Goal: Use online tool/utility: Utilize a website feature to perform a specific function

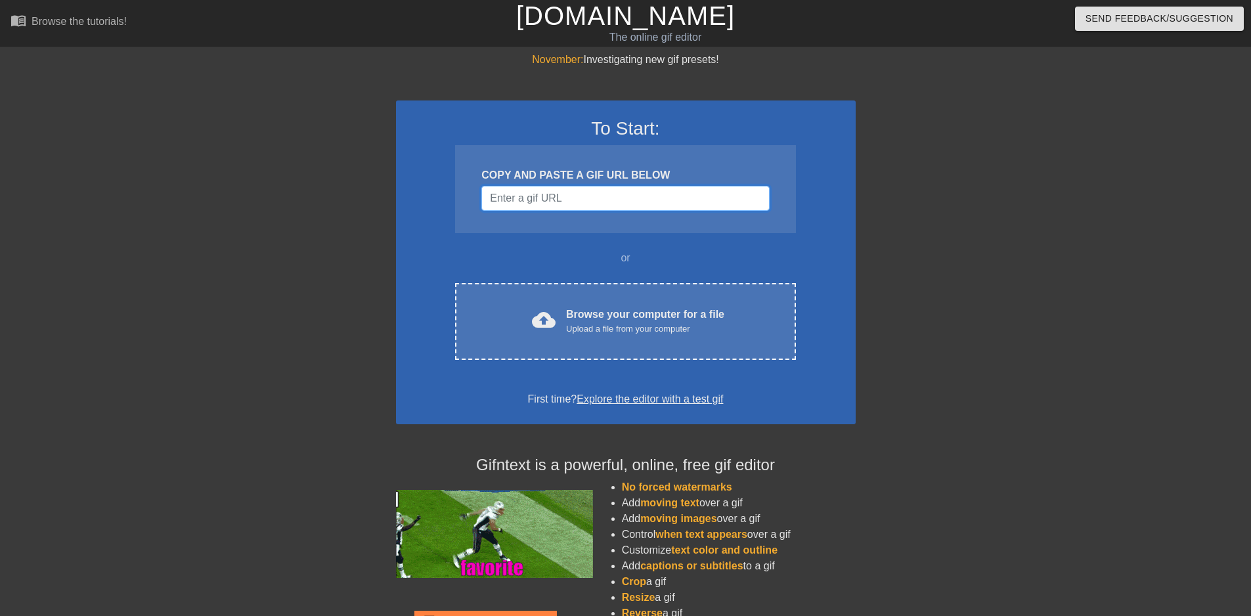
click at [542, 197] on input "Username" at bounding box center [625, 198] width 288 height 25
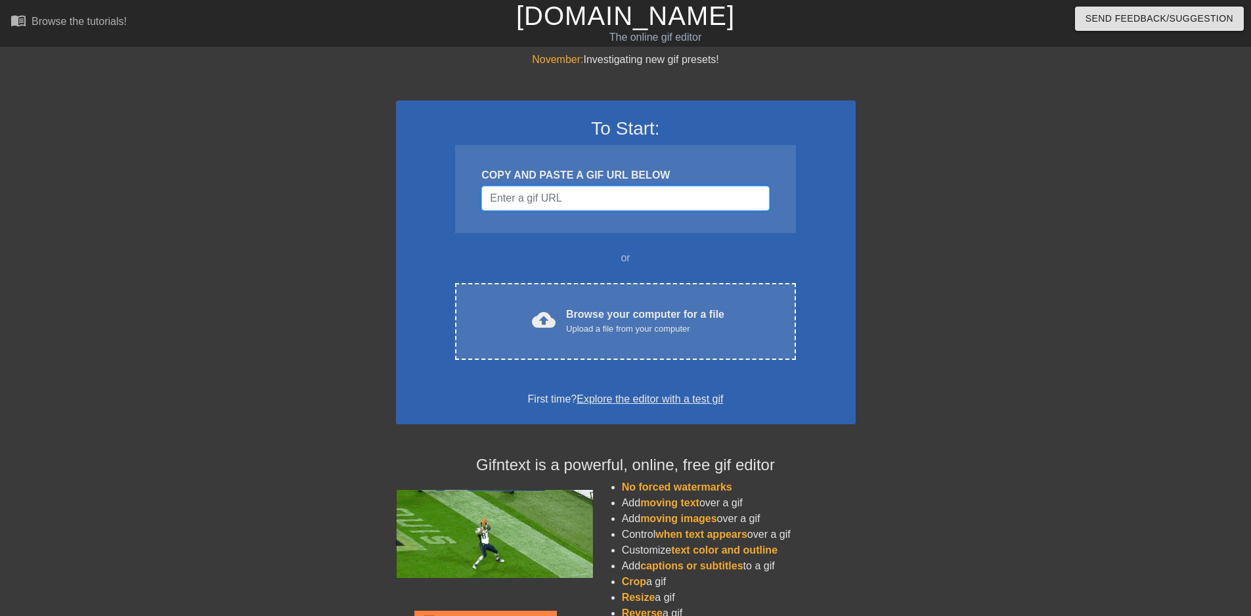
paste input "https://images-ext-1.discordapp.net/external/Tew4V_pAfzOzC-mTa_PPjl0NUEoRjoLA-k…"
type input "https://images-ext-1.discordapp.net/external/Tew4V_pAfzOzC-mTa_PPjl0NUEoRjoLA-k…"
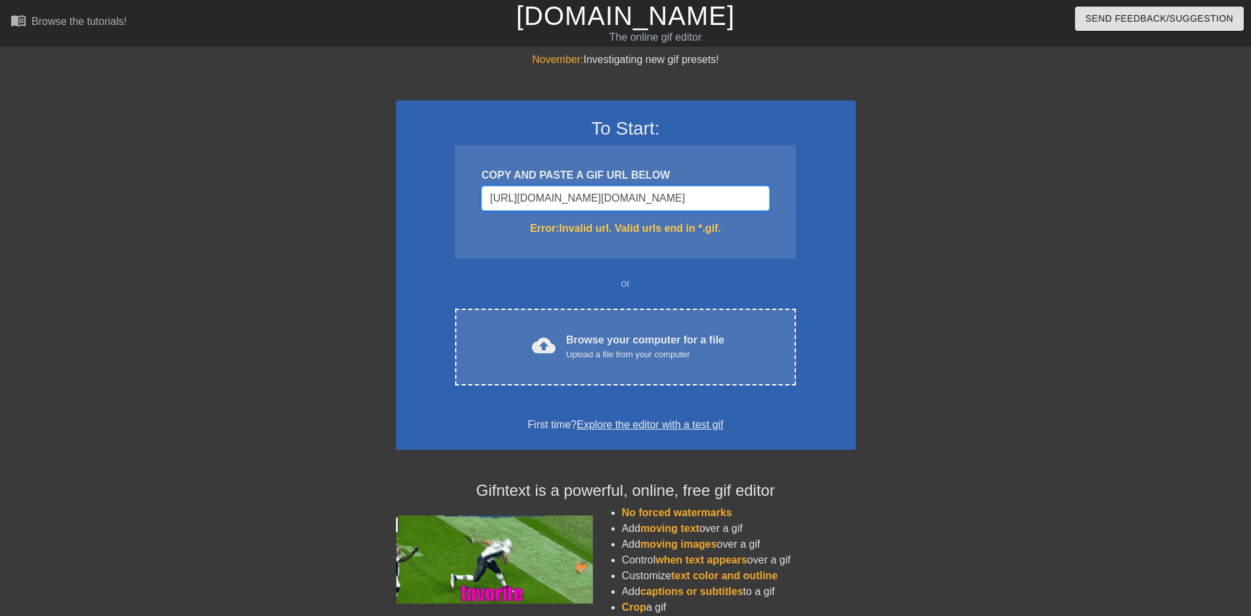
drag, startPoint x: 688, startPoint y: 200, endPoint x: 403, endPoint y: 190, distance: 285.2
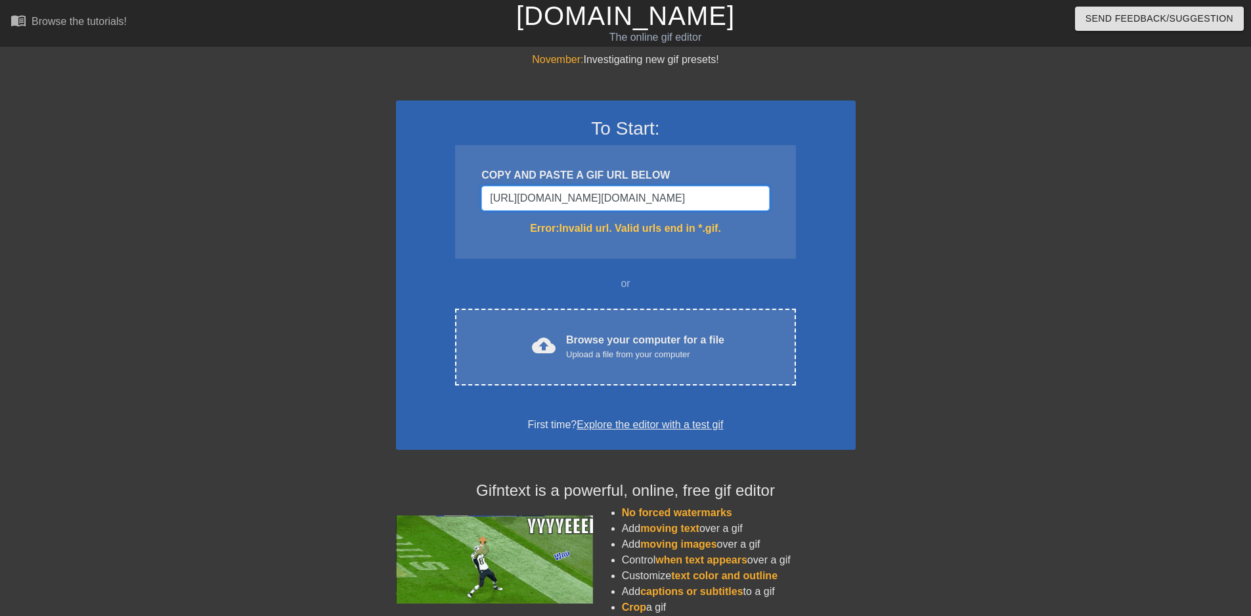
click at [403, 190] on div "To Start: COPY AND PASTE A GIF URL BELOW https://images-ext-1.discordapp.net/ex…" at bounding box center [626, 274] width 460 height 349
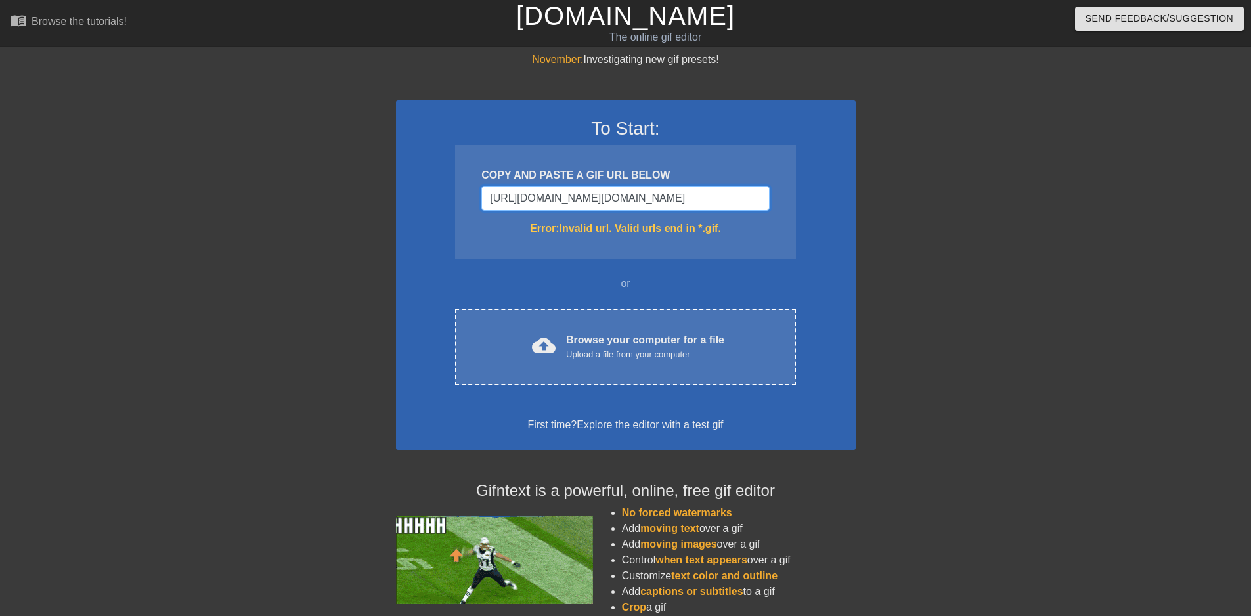
click at [613, 198] on input "https://images-ext-1.discordapp.net/external/Tew4V_pAfzOzC-mTa_PPjl0NUEoRjoLA-k…" at bounding box center [625, 198] width 288 height 25
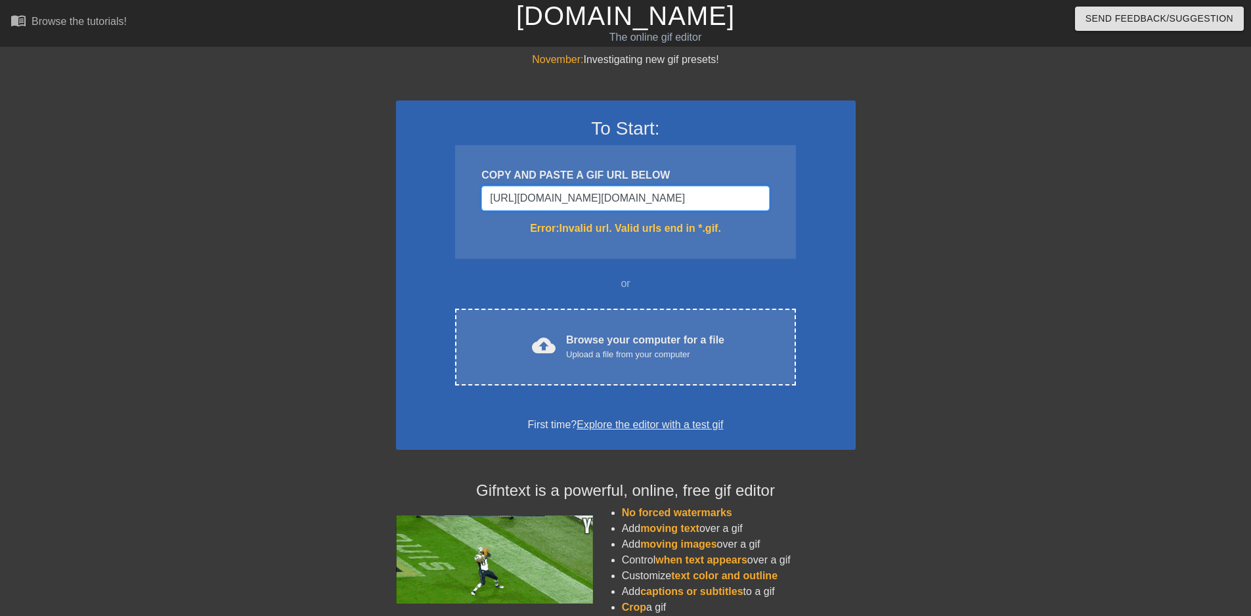
click at [614, 198] on input "https://images-ext-1.discordapp.net/external/Tew4V_pAfzOzC-mTa_PPjl0NUEoRjoLA-k…" at bounding box center [625, 198] width 288 height 25
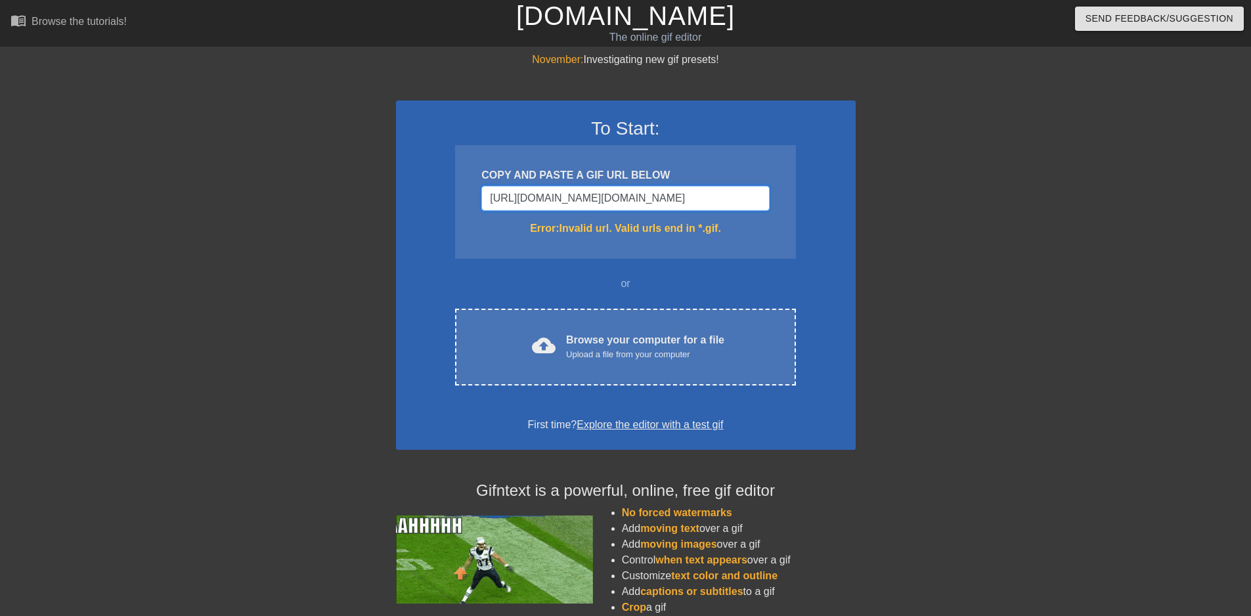
click at [614, 198] on input "https://images-ext-1.discordapp.net/external/Tew4V_pAfzOzC-mTa_PPjl0NUEoRjoLA-k…" at bounding box center [625, 198] width 288 height 25
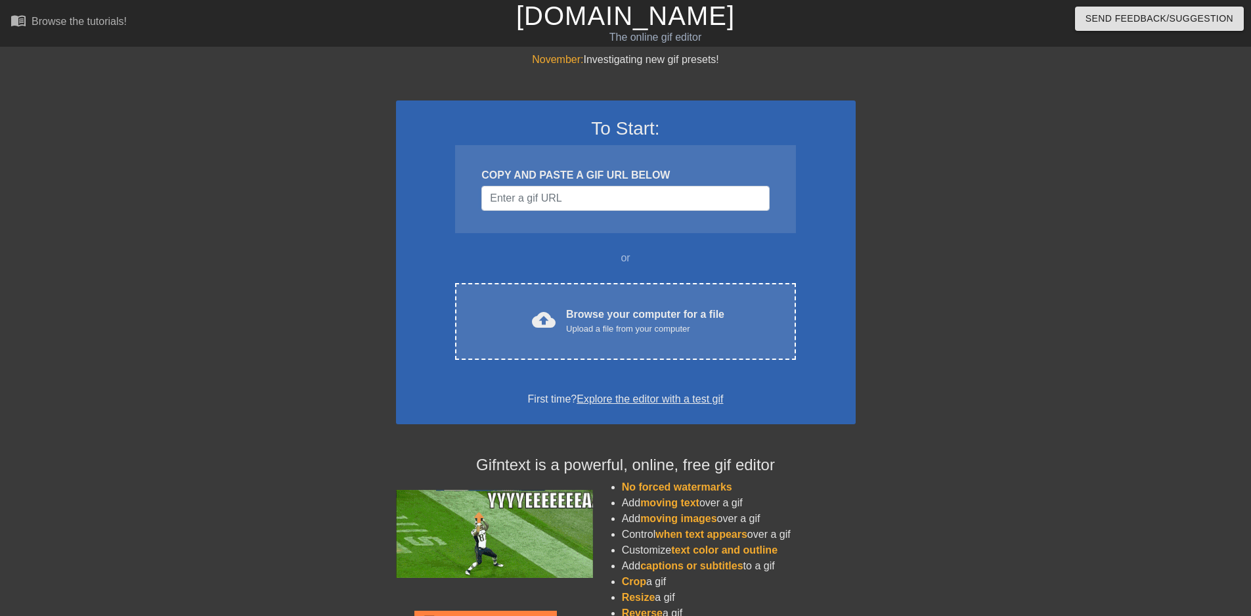
click at [1021, 340] on div at bounding box center [969, 249] width 197 height 394
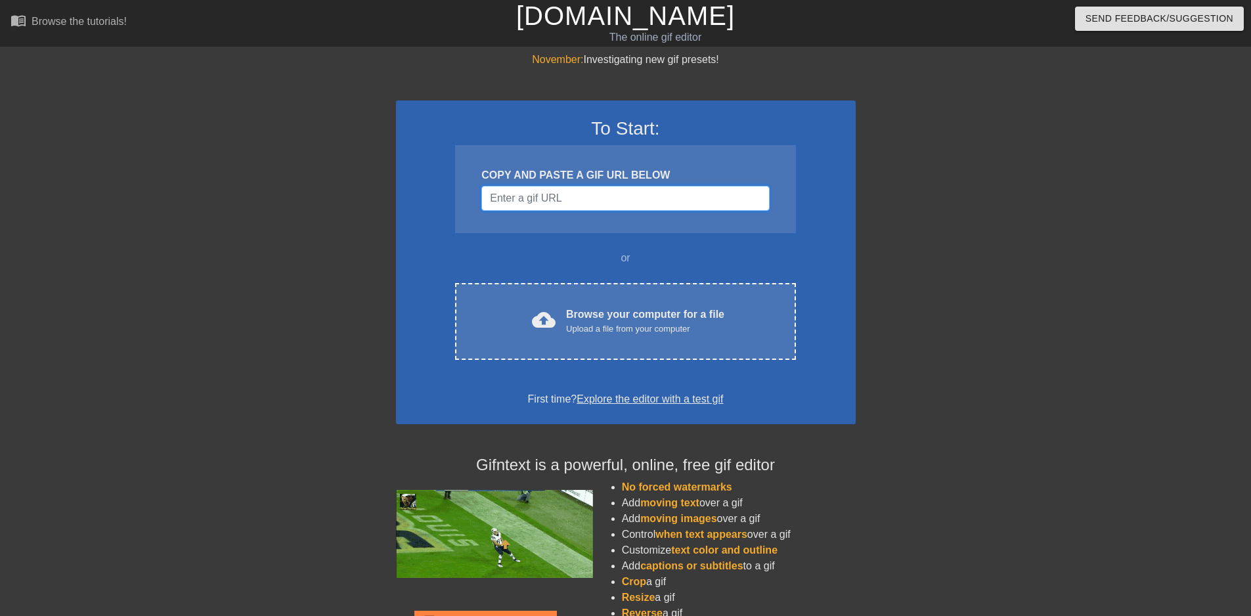
click at [633, 194] on input "Username" at bounding box center [625, 198] width 288 height 25
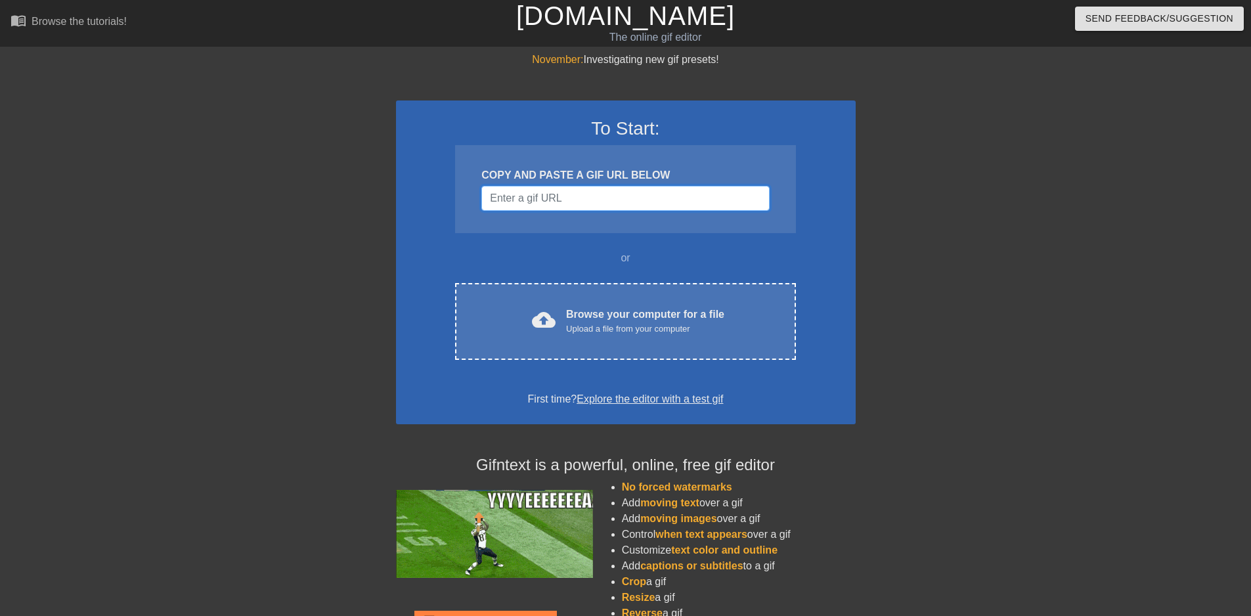
click at [597, 204] on input "Username" at bounding box center [625, 198] width 288 height 25
click at [640, 188] on input "Username" at bounding box center [625, 198] width 288 height 25
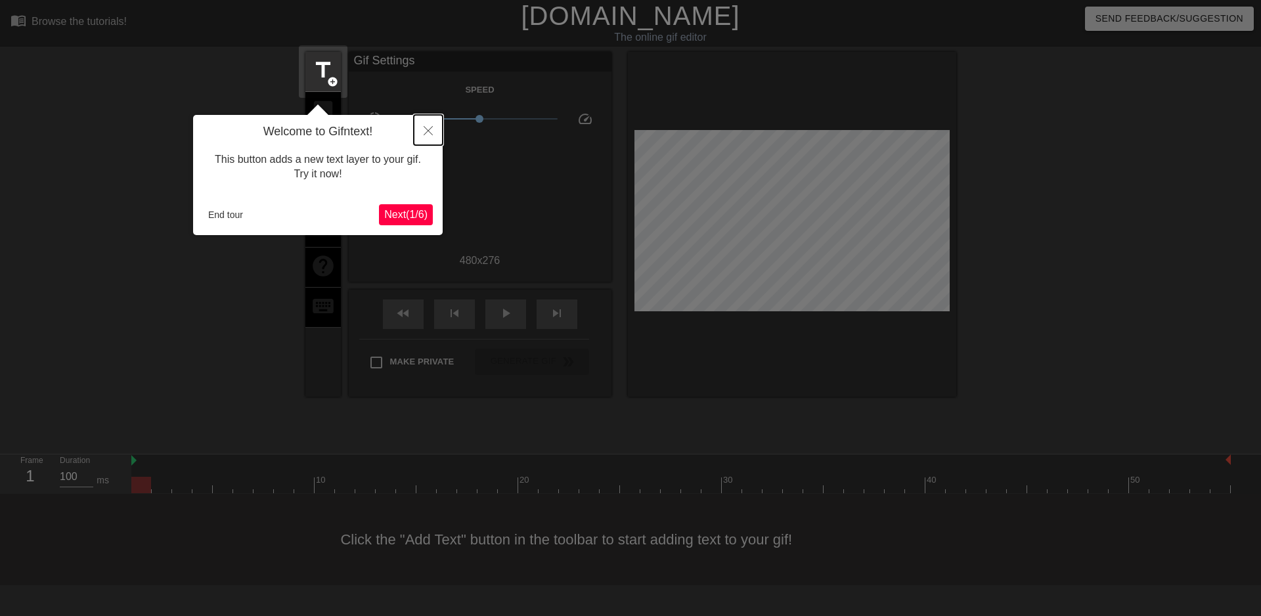
click at [429, 135] on icon "Close" at bounding box center [428, 130] width 9 height 9
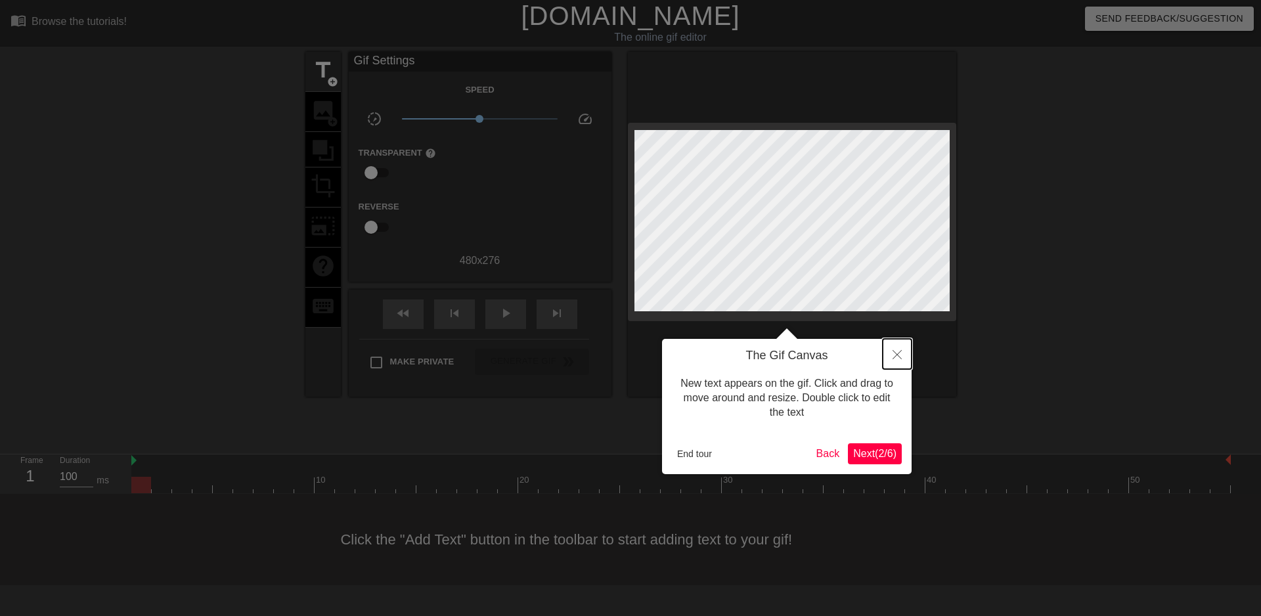
click at [891, 354] on button "Close" at bounding box center [897, 354] width 29 height 30
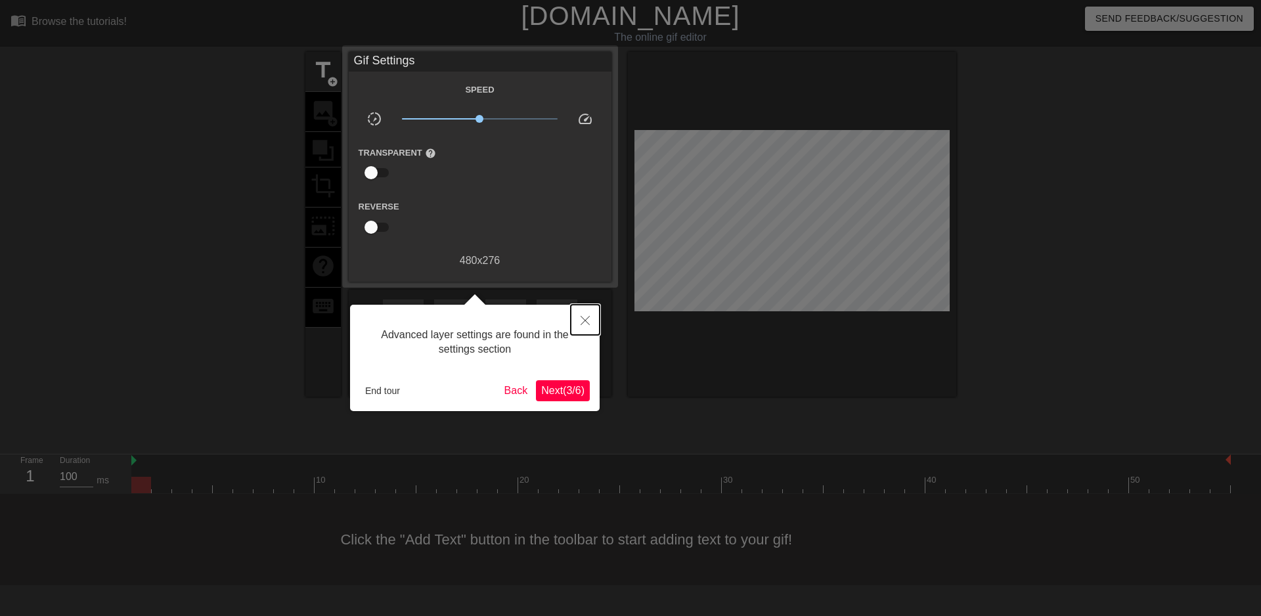
click at [582, 316] on button "Close" at bounding box center [585, 320] width 29 height 30
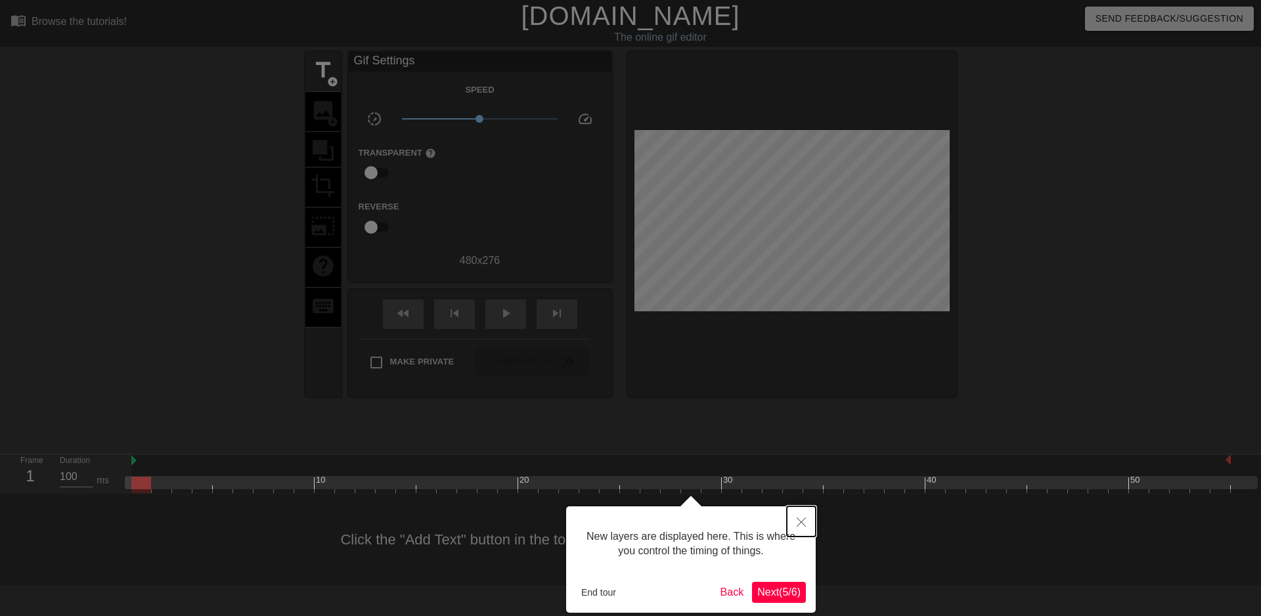
click at [798, 518] on icon "Close" at bounding box center [801, 521] width 9 height 9
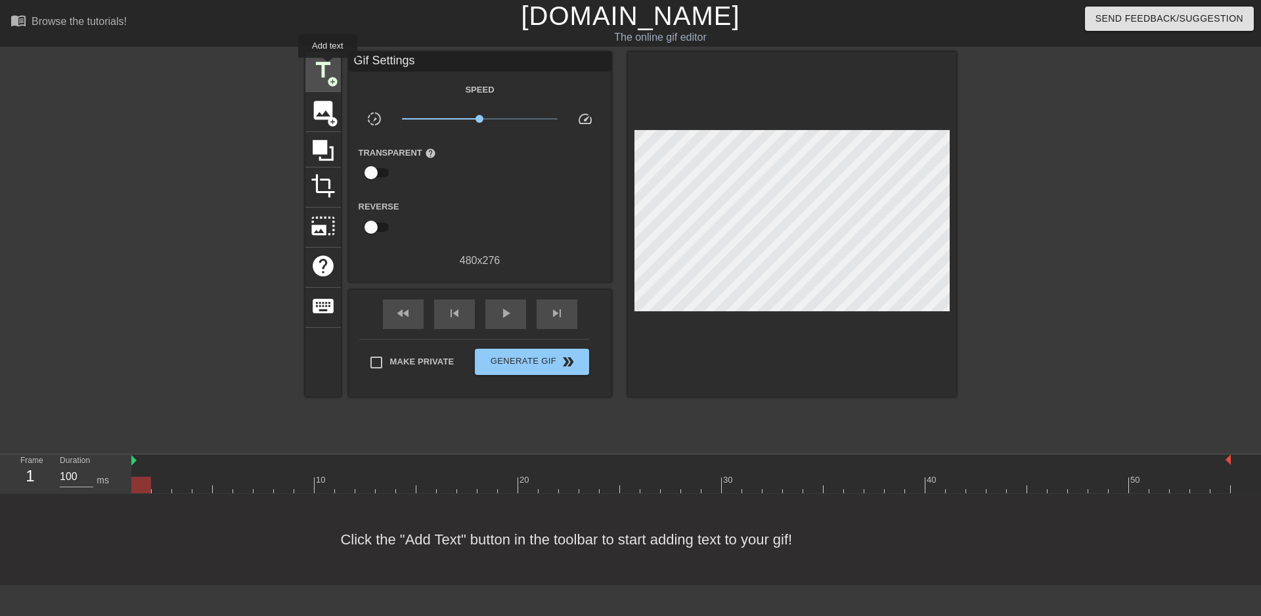
click at [326, 68] on span "title" at bounding box center [323, 70] width 25 height 25
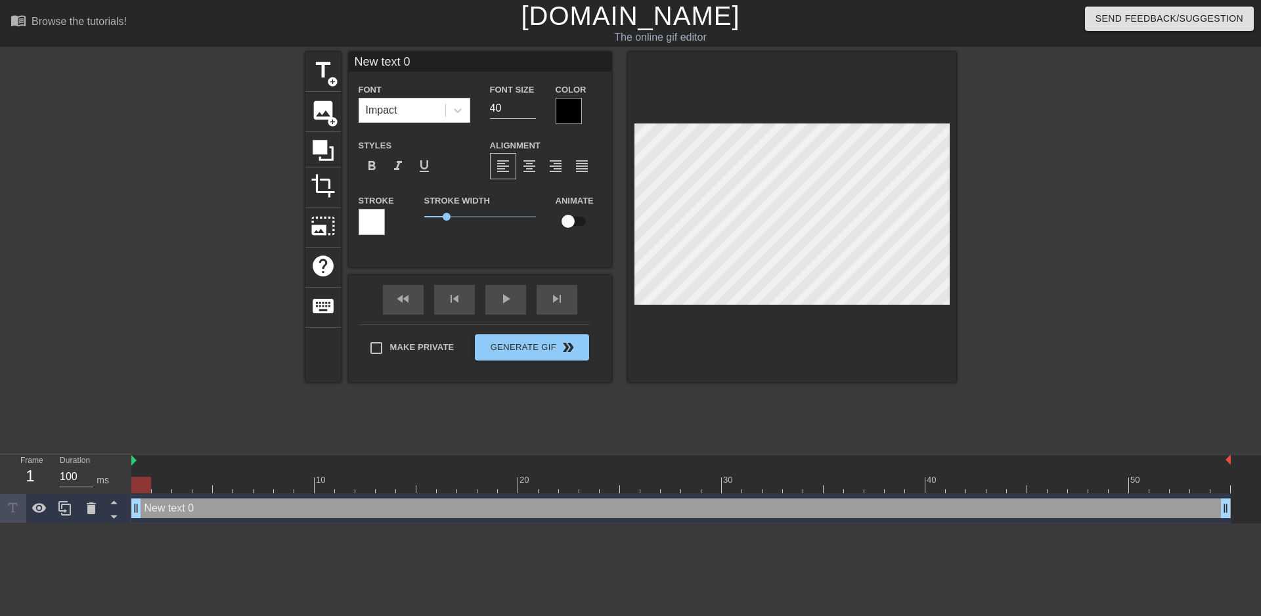
scroll to position [2, 3]
type input "E"
type textarea "E"
type input "El"
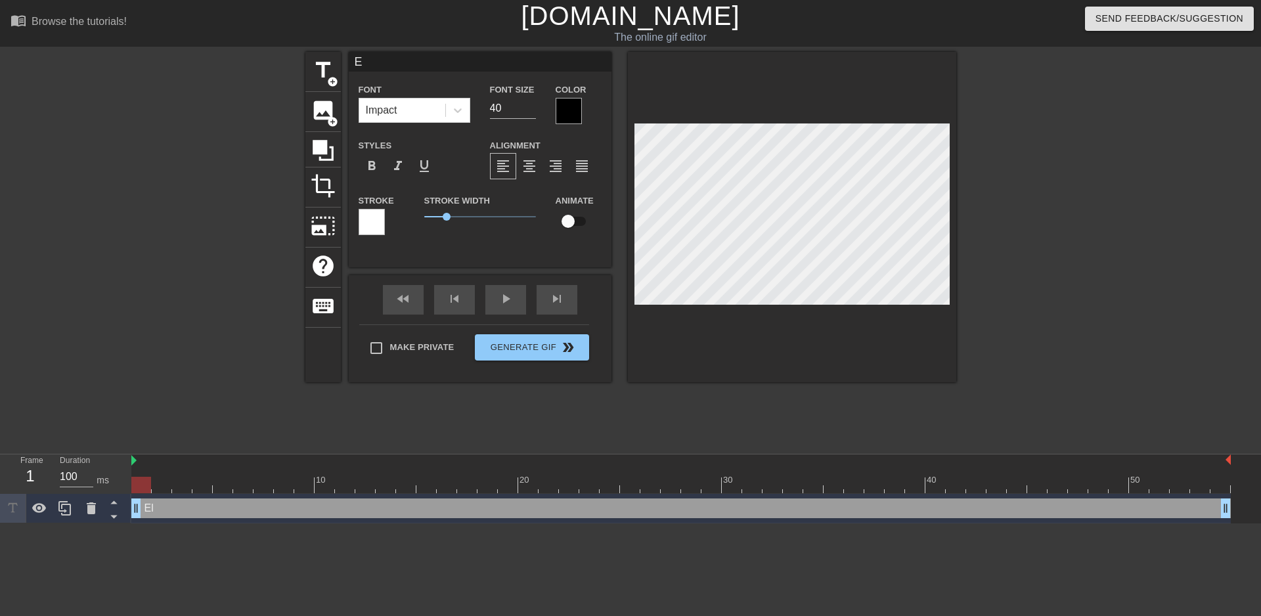
type textarea "El"
type input "Elt"
type textarea "Elt"
type input "Elto"
type textarea "Elto"
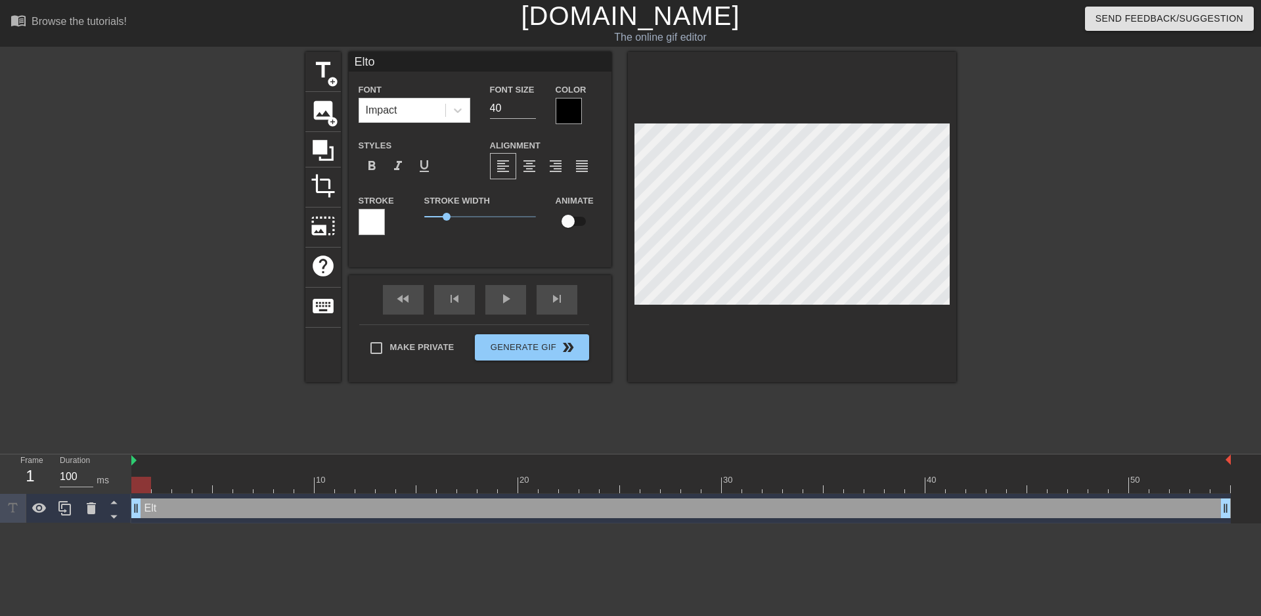
type input "[PERSON_NAME]"
type textarea "[PERSON_NAME]"
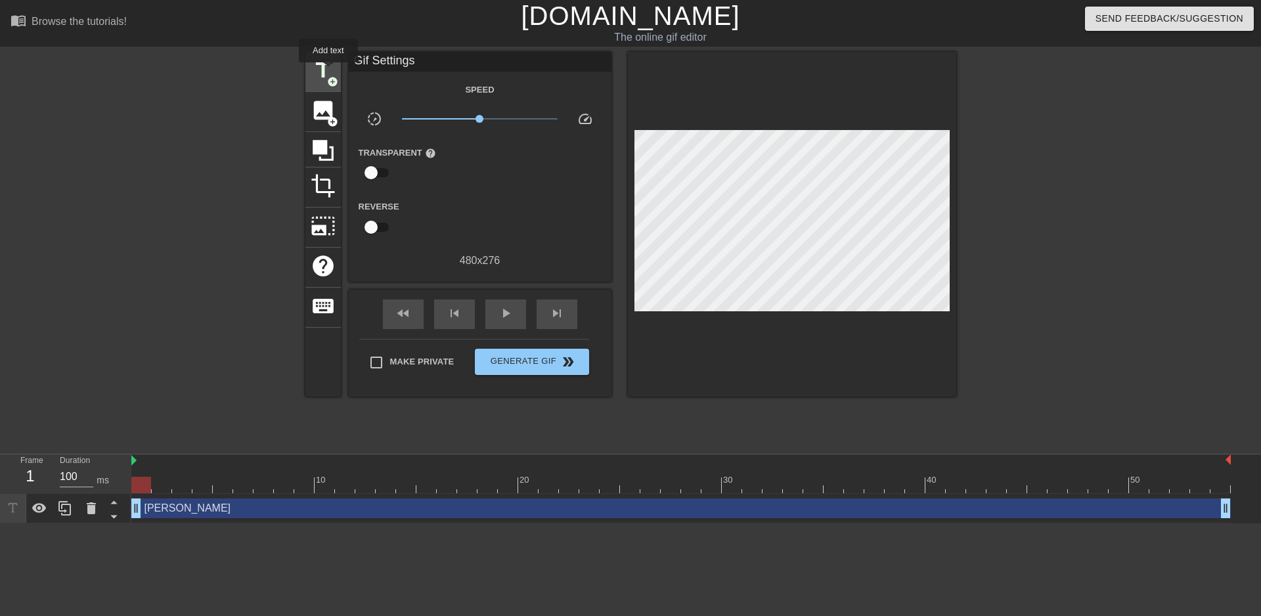
click at [328, 72] on span "title" at bounding box center [323, 70] width 25 height 25
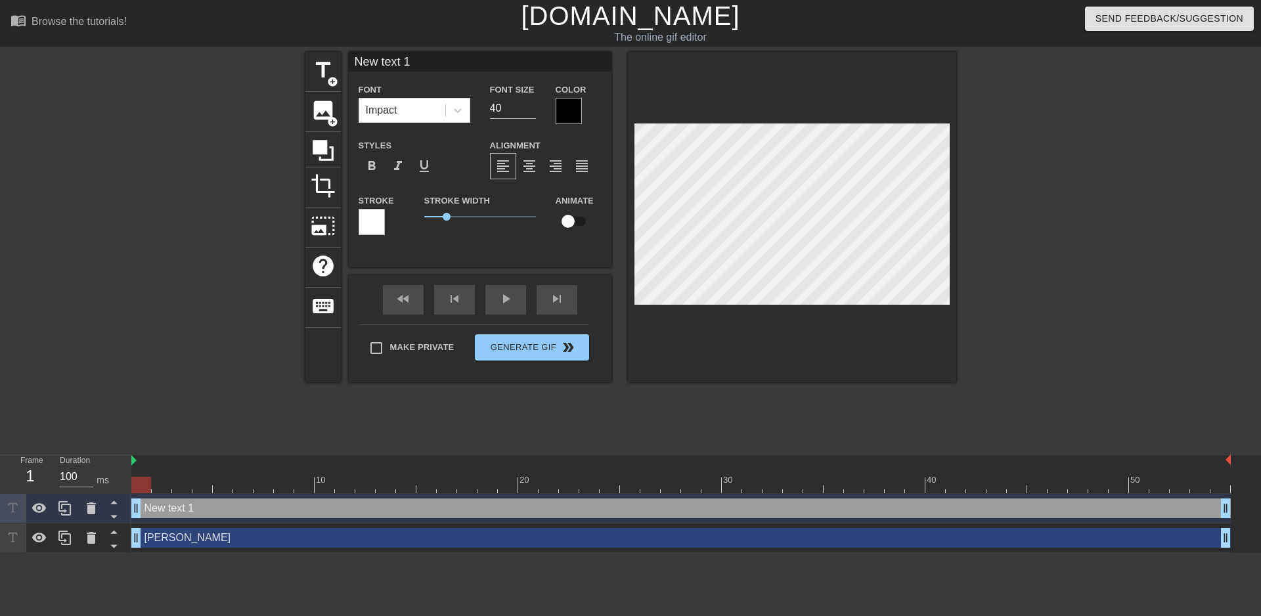
scroll to position [2, 3]
type input "T"
type textarea "T"
type input "Tr"
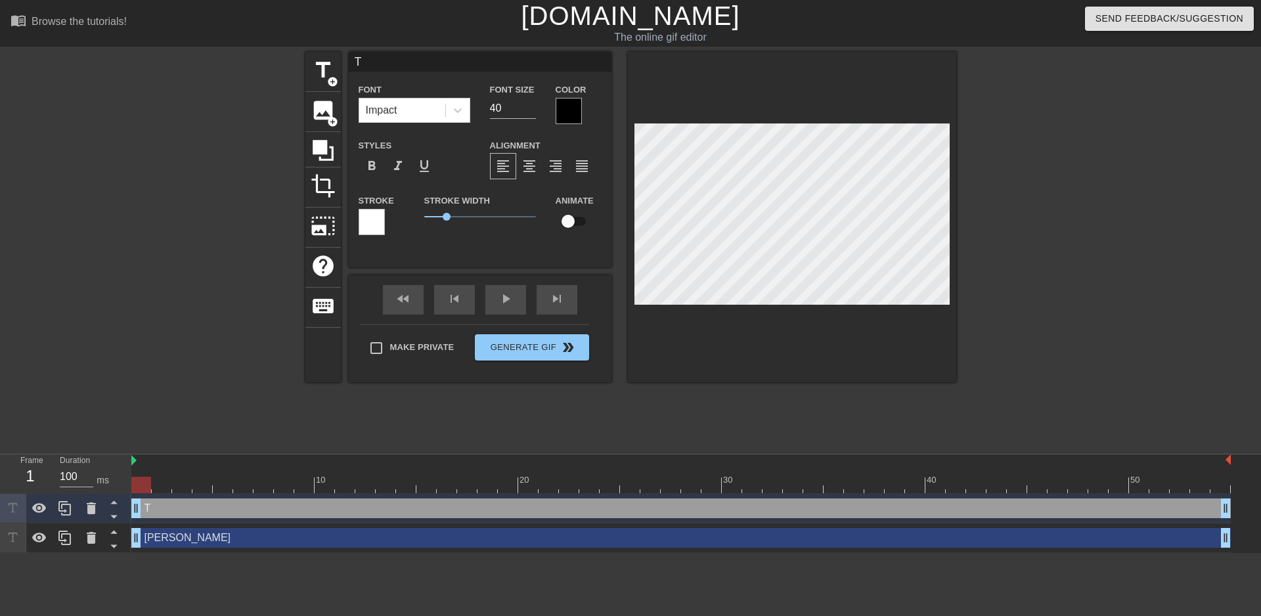
type textarea "Tr"
type input "Tri"
type textarea "Tri"
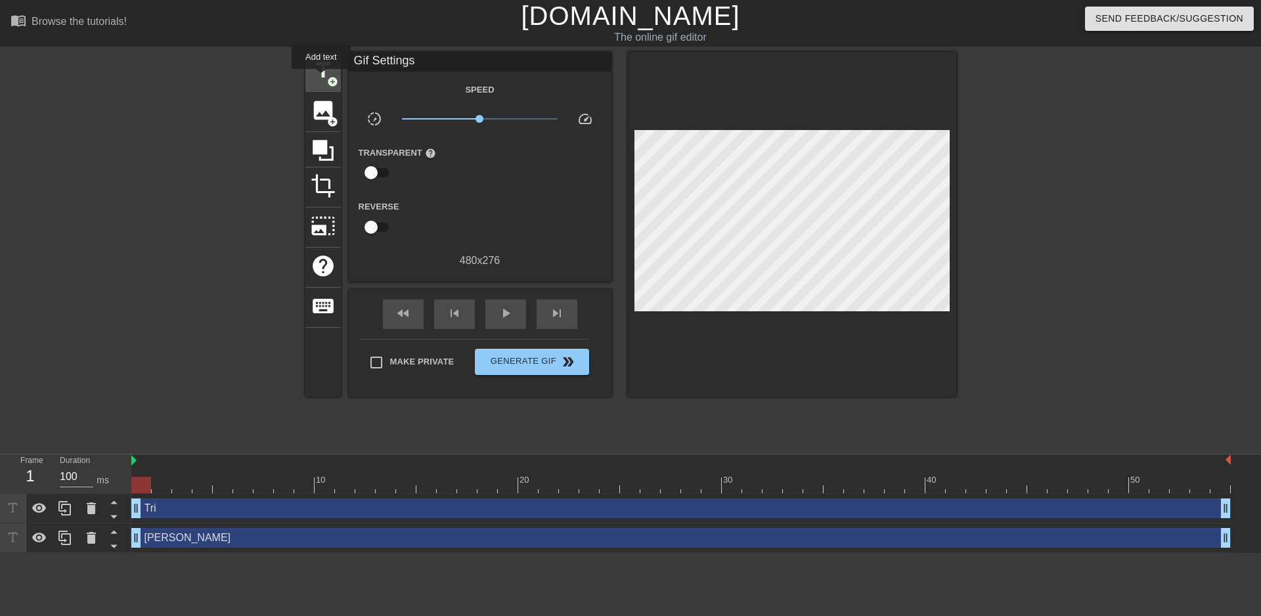
click at [333, 77] on span "add_circle" at bounding box center [332, 81] width 11 height 11
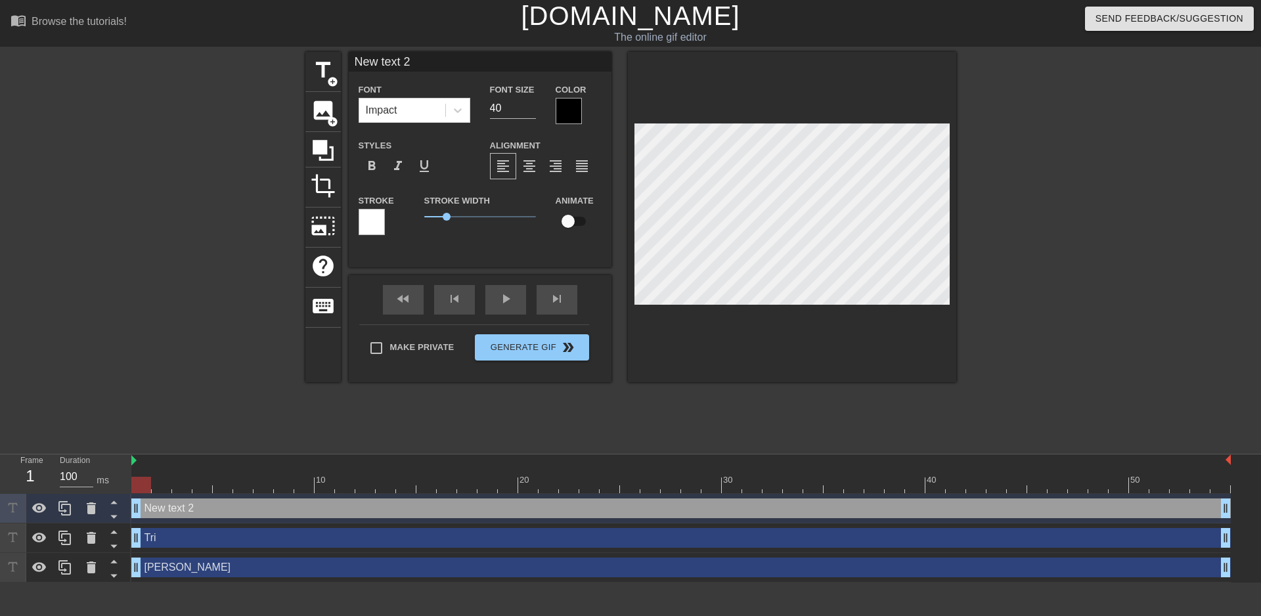
type input "Z"
type textarea "Z"
type input "Zi"
type textarea "Zi"
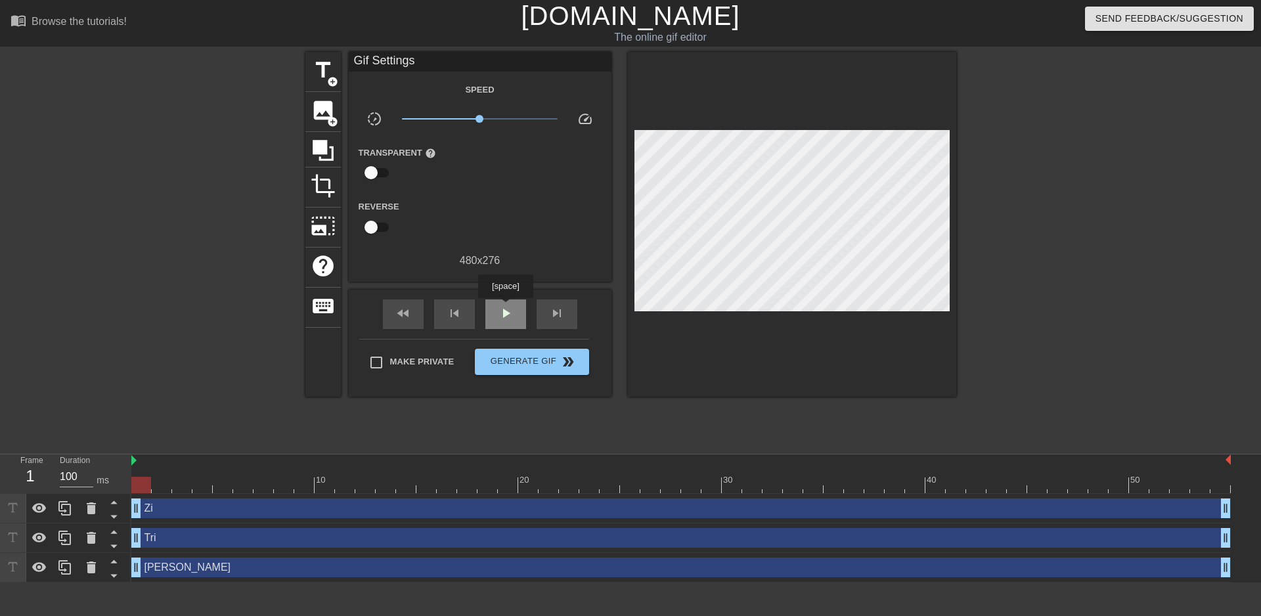
click at [505, 307] on span "play_arrow" at bounding box center [506, 313] width 16 height 16
click at [506, 308] on span "pause" at bounding box center [506, 313] width 16 height 16
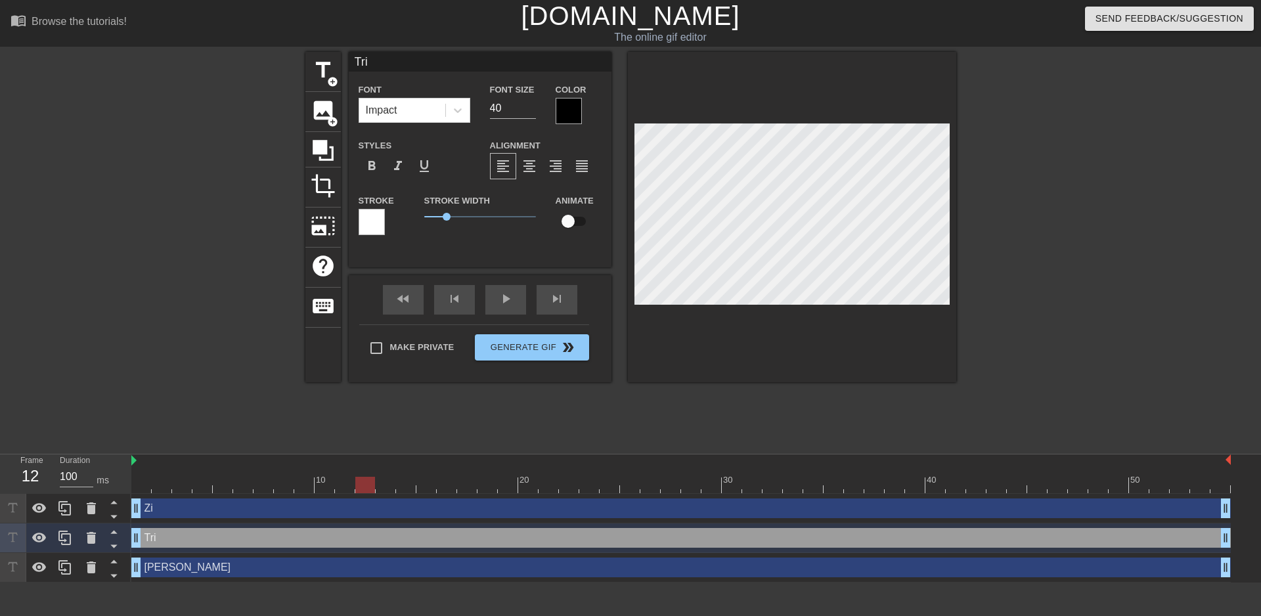
type input "Zi"
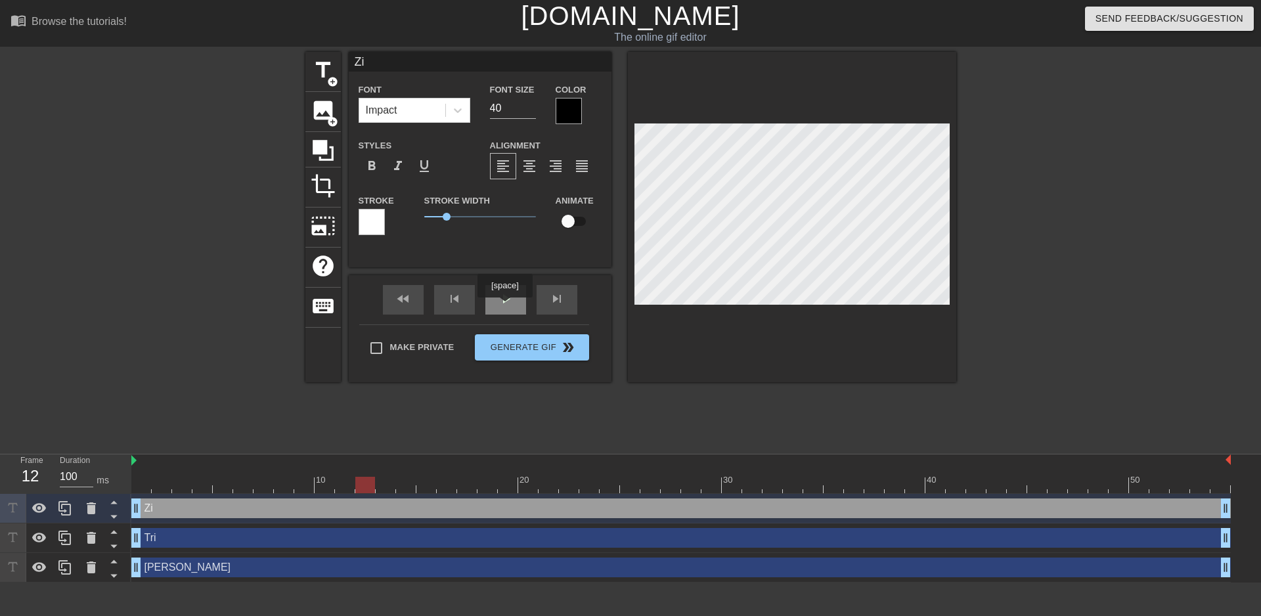
click at [504, 307] on div "play_arrow" at bounding box center [505, 300] width 41 height 30
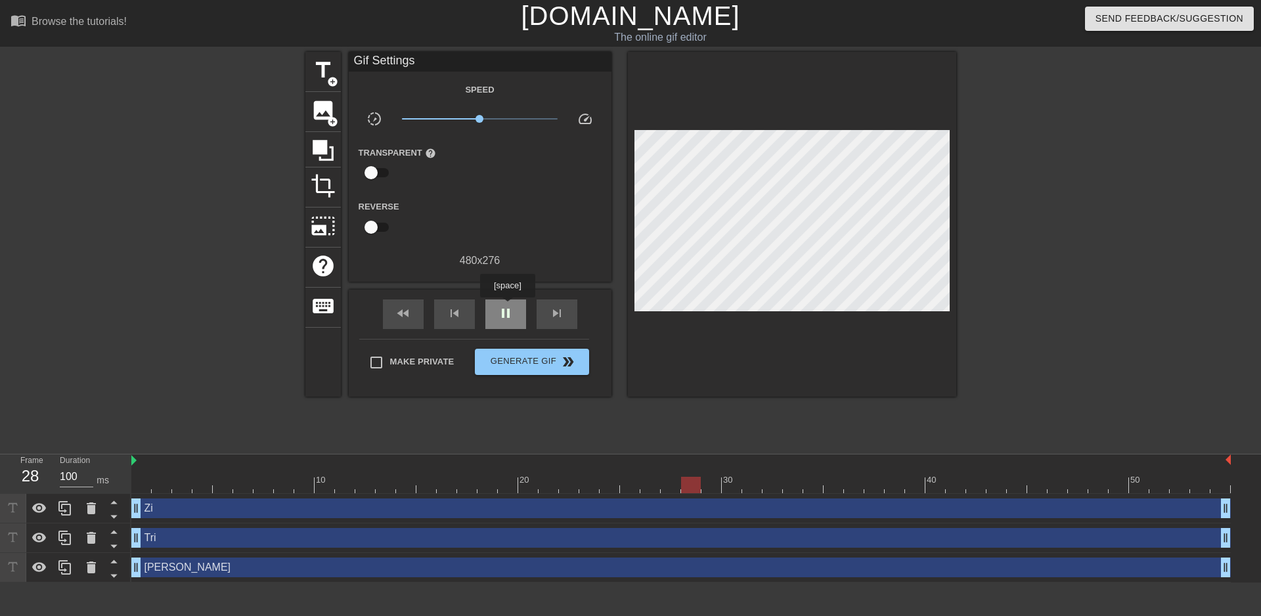
click at [507, 307] on span "pause" at bounding box center [506, 313] width 16 height 16
click at [507, 307] on span "play_arrow" at bounding box center [506, 313] width 16 height 16
click at [510, 307] on span "pause" at bounding box center [506, 313] width 16 height 16
click at [510, 307] on span "play_arrow" at bounding box center [506, 313] width 16 height 16
click at [510, 307] on span "pause" at bounding box center [506, 313] width 16 height 16
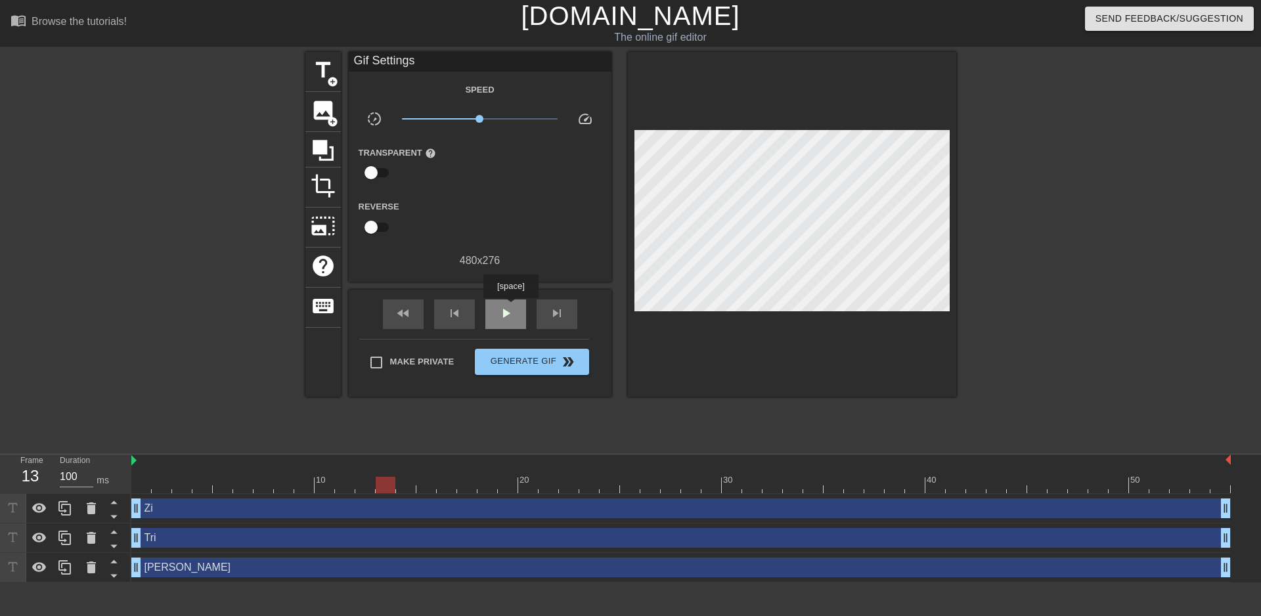
click at [510, 307] on span "play_arrow" at bounding box center [506, 313] width 16 height 16
click at [510, 307] on span "pause" at bounding box center [506, 313] width 16 height 16
click at [508, 311] on span "play_arrow" at bounding box center [506, 313] width 16 height 16
click at [508, 311] on span "pause" at bounding box center [506, 313] width 16 height 16
drag, startPoint x: 506, startPoint y: 479, endPoint x: 493, endPoint y: 479, distance: 13.2
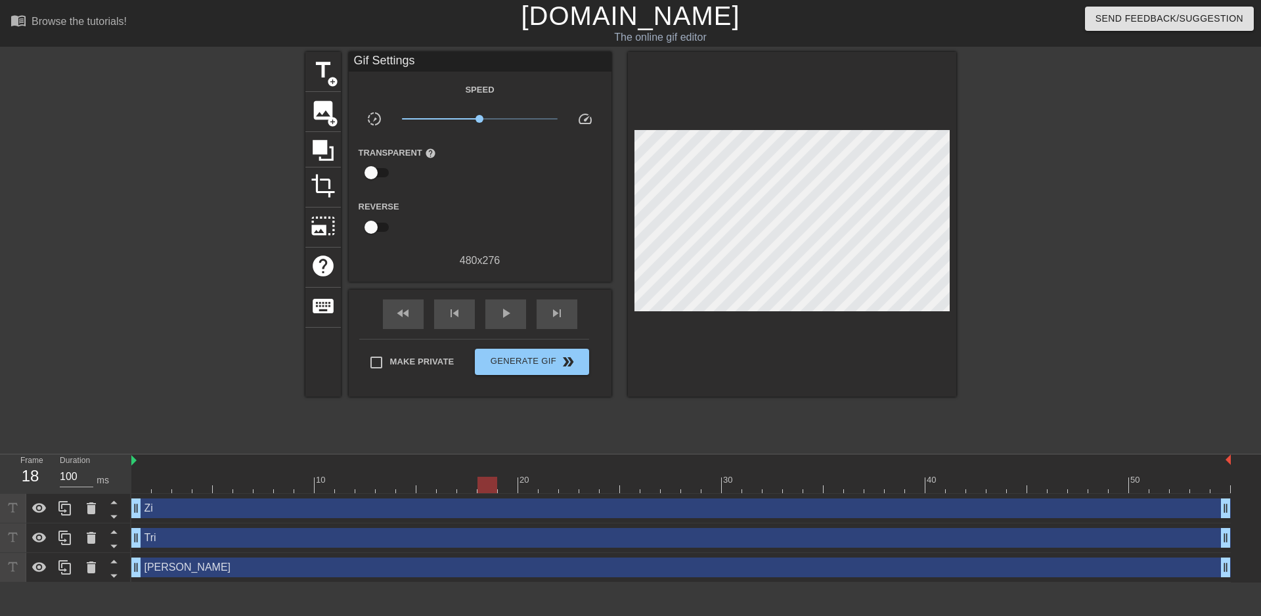
click at [493, 479] on div at bounding box center [487, 485] width 20 height 16
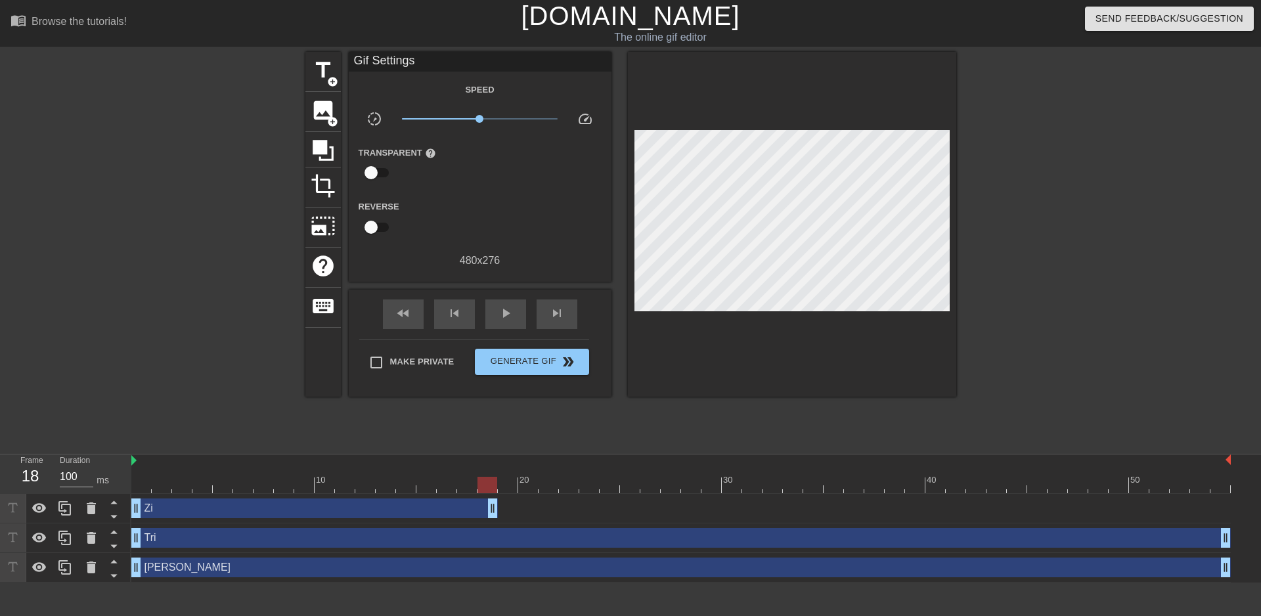
drag, startPoint x: 1225, startPoint y: 507, endPoint x: 491, endPoint y: 489, distance: 734.4
click at [491, 489] on div "10 20 30 40 50 Zi drag_handle drag_handle Tri drag_handle drag_handle [PERSON_N…" at bounding box center [696, 518] width 1130 height 128
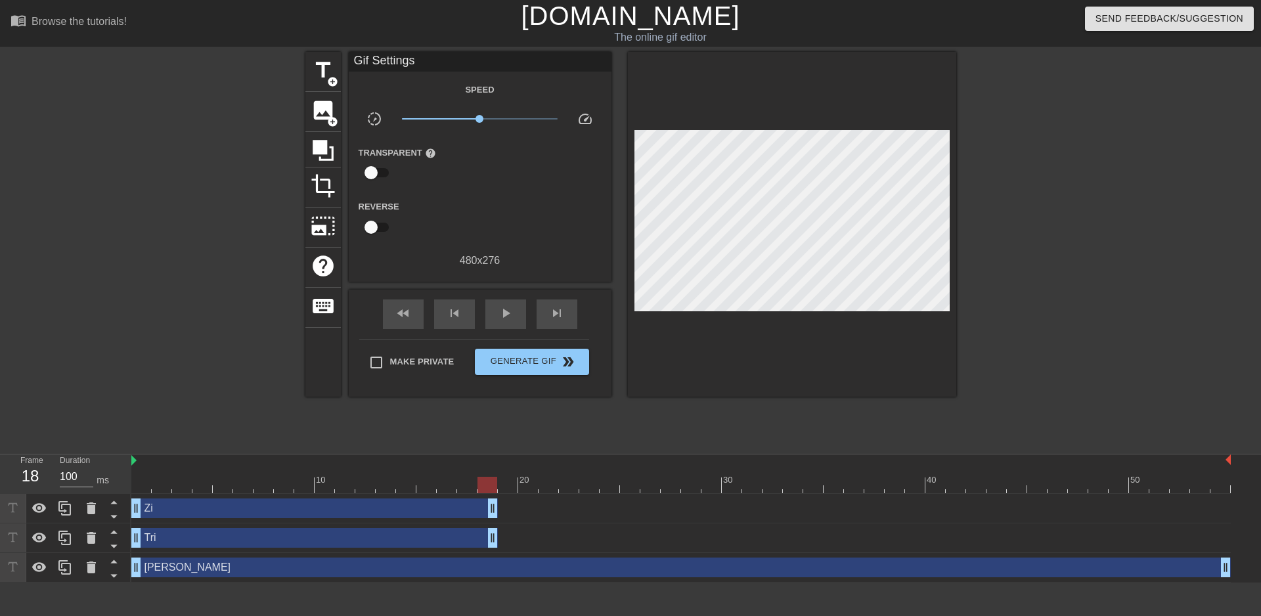
drag, startPoint x: 1223, startPoint y: 539, endPoint x: 491, endPoint y: 529, distance: 732.3
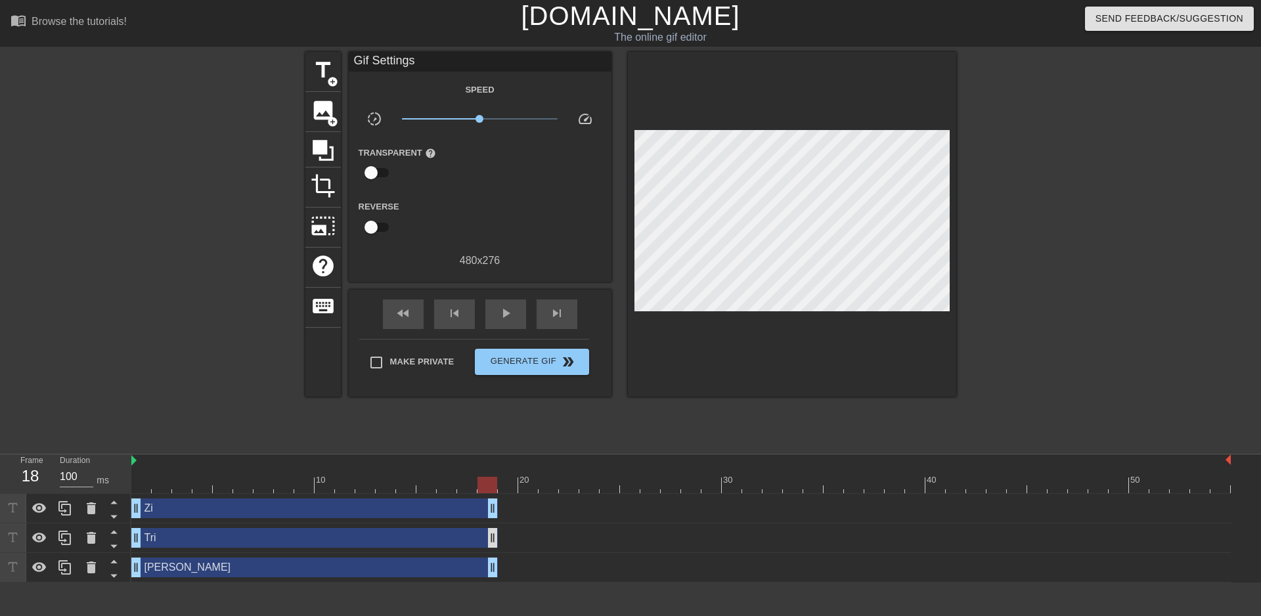
drag, startPoint x: 1228, startPoint y: 571, endPoint x: 496, endPoint y: 542, distance: 732.1
click at [496, 542] on div "Zi drag_handle drag_handle Tri drag_handle drag_handle [PERSON_NAME] drag_handl…" at bounding box center [696, 538] width 1130 height 89
click at [493, 313] on div "play_arrow" at bounding box center [505, 314] width 41 height 30
click at [511, 313] on span "pause" at bounding box center [506, 313] width 16 height 16
click at [511, 313] on span "play_arrow" at bounding box center [506, 313] width 16 height 16
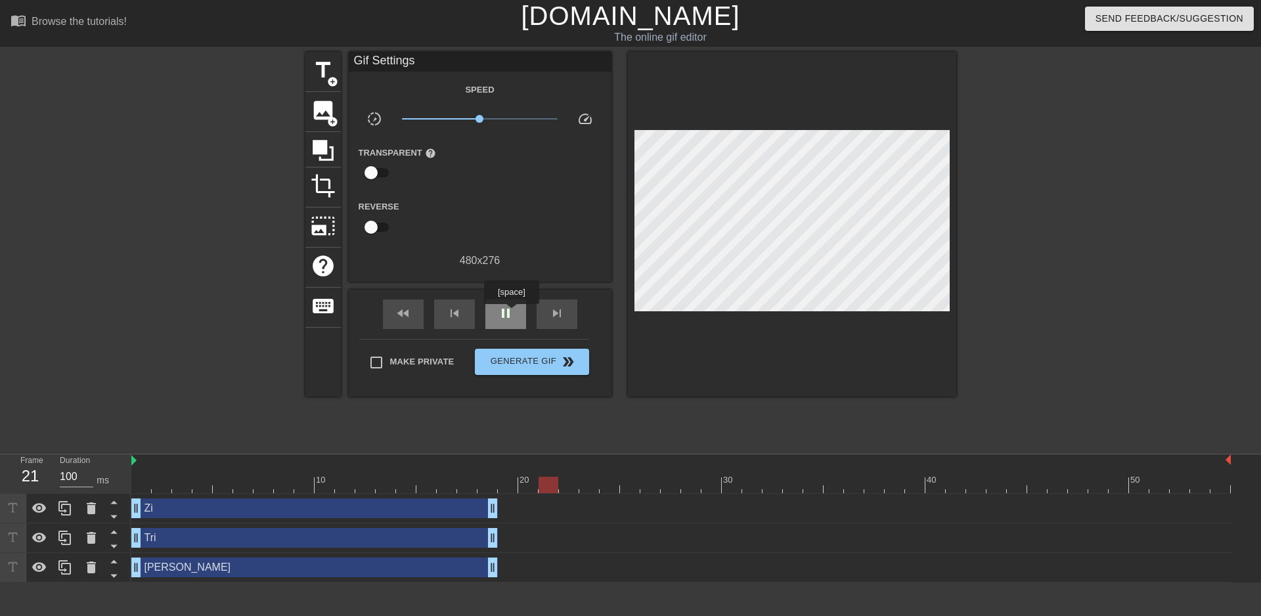
click at [511, 313] on span "pause" at bounding box center [506, 313] width 16 height 16
click at [510, 481] on div at bounding box center [680, 485] width 1099 height 16
click at [324, 79] on span "title" at bounding box center [323, 70] width 25 height 25
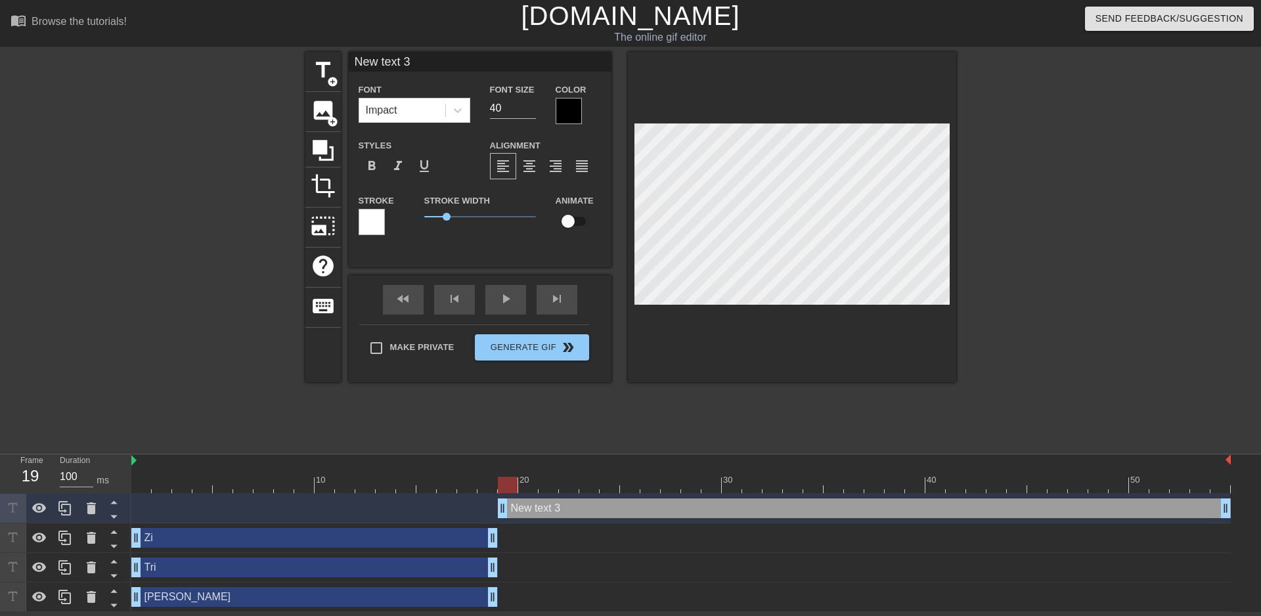
scroll to position [2, 3]
type input "T"
type textarea "T"
type input "Tr"
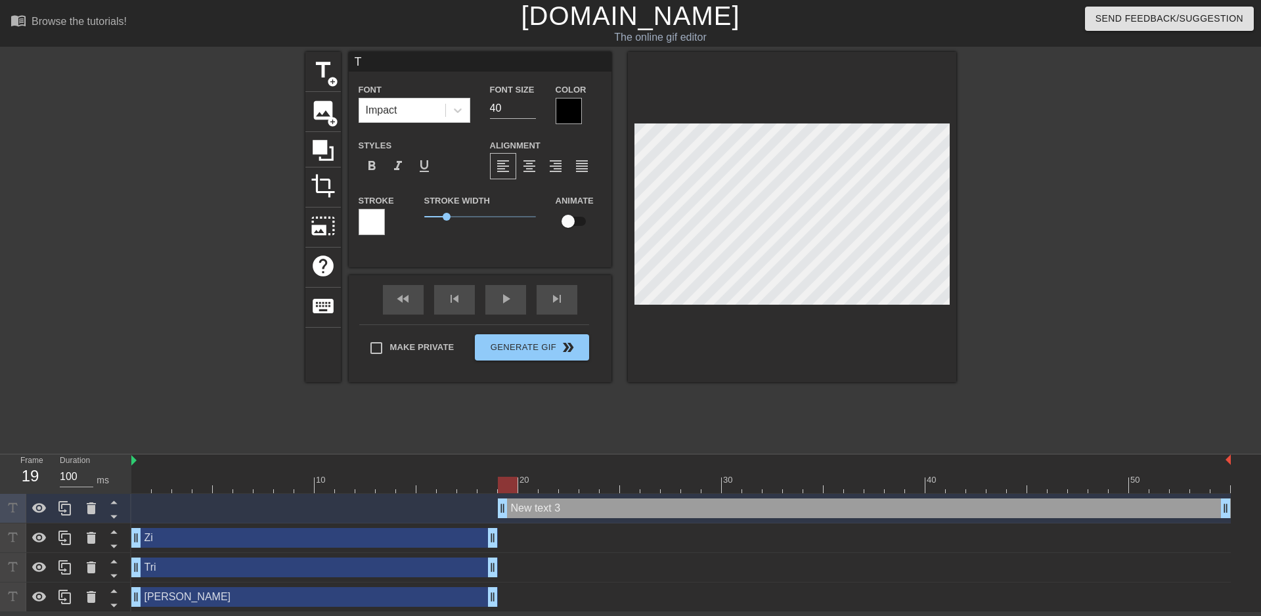
type textarea "Tr"
type input "Tri"
type textarea "Tri"
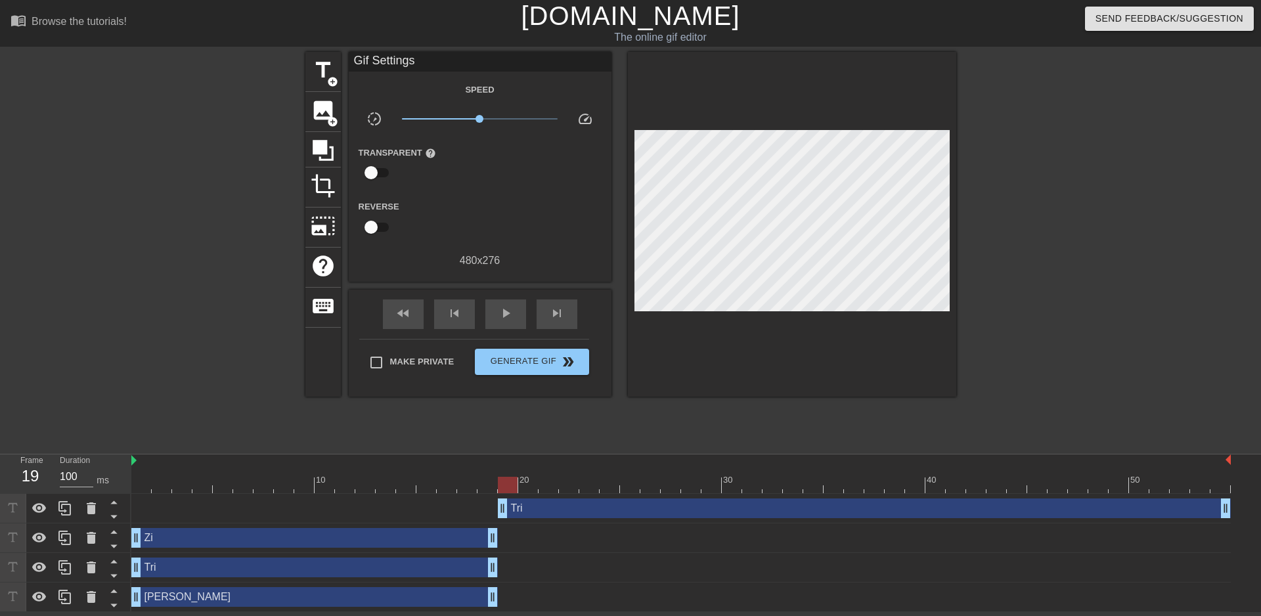
click at [148, 483] on div at bounding box center [680, 485] width 1099 height 16
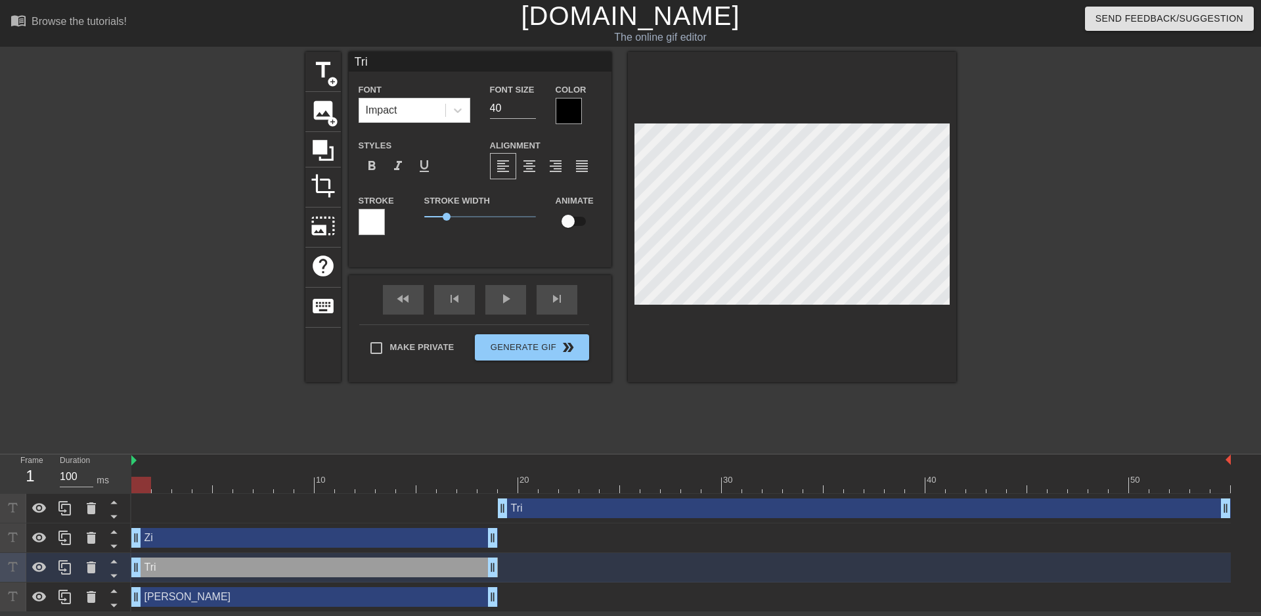
type input "[PERSON_NAME]"
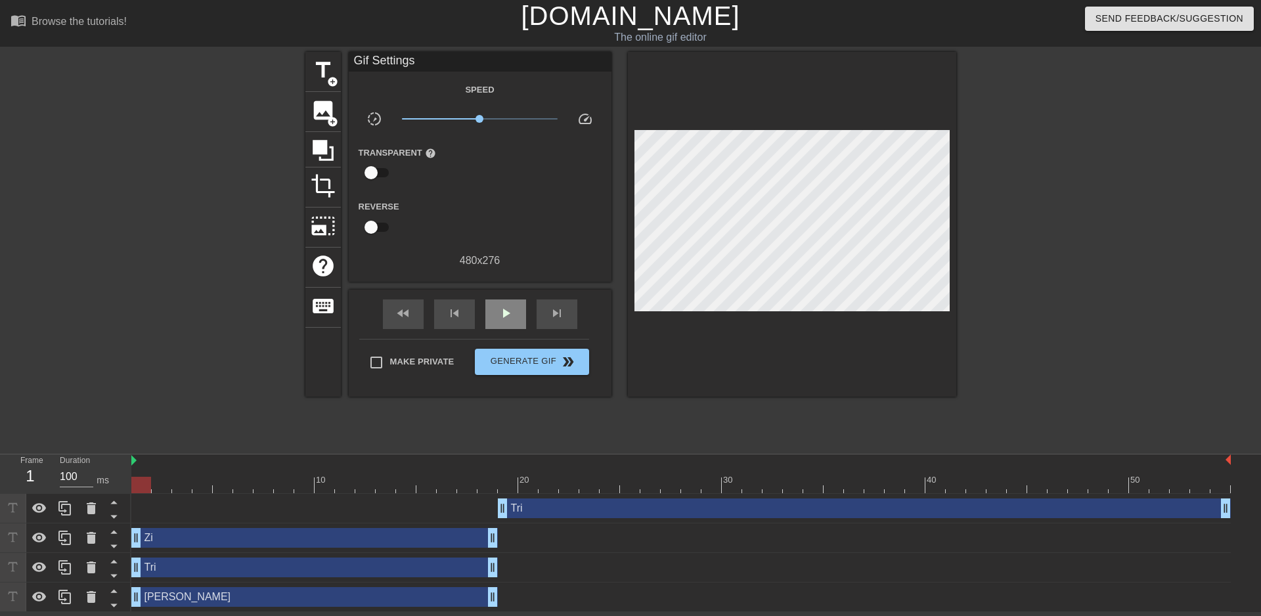
click at [493, 297] on div "fast_rewind skip_previous play_arrow skip_next" at bounding box center [480, 314] width 214 height 49
click at [498, 308] on span "play_arrow" at bounding box center [506, 313] width 16 height 16
click at [505, 311] on span "pause" at bounding box center [506, 313] width 16 height 16
click at [514, 306] on div "play_arrow" at bounding box center [505, 314] width 41 height 30
click at [514, 306] on div "pause" at bounding box center [505, 314] width 41 height 30
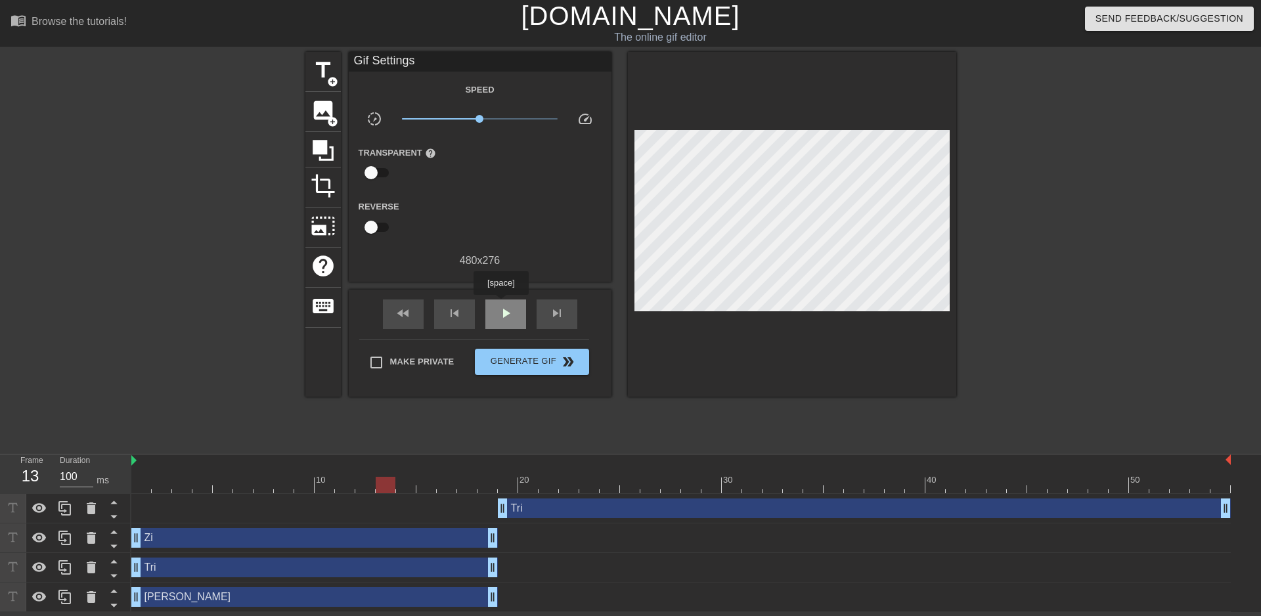
click at [498, 309] on span "play_arrow" at bounding box center [506, 313] width 16 height 16
click at [508, 309] on span "pause" at bounding box center [506, 313] width 16 height 16
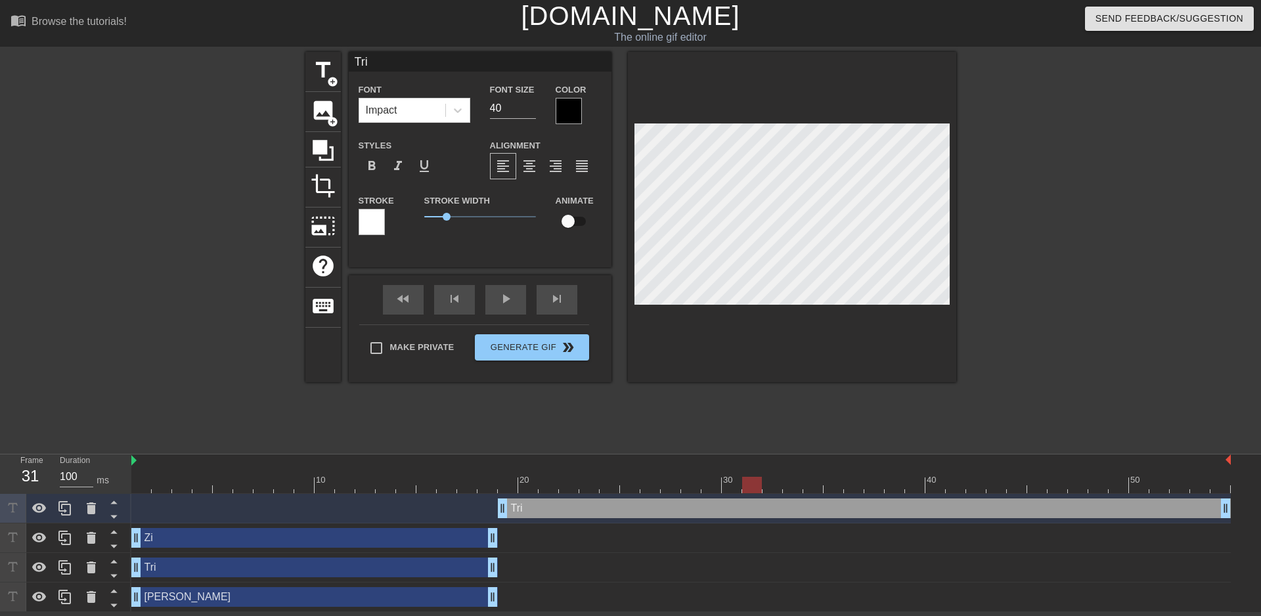
scroll to position [2, 2]
type input "E"
type textarea "E"
type input "El"
type textarea "El"
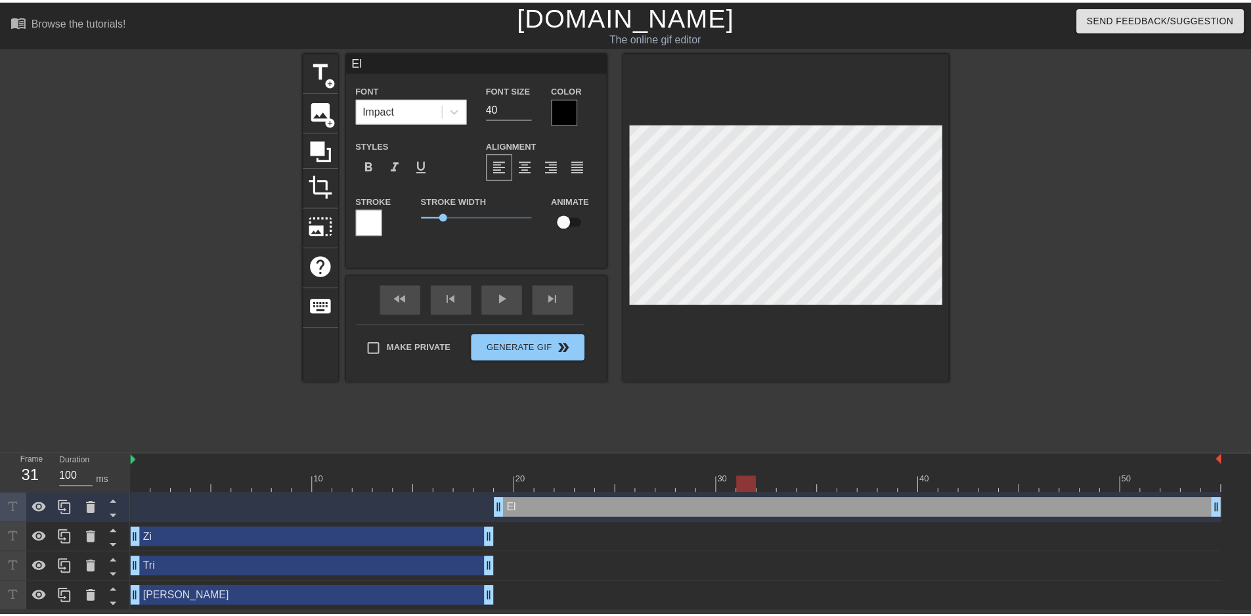
scroll to position [2, 1]
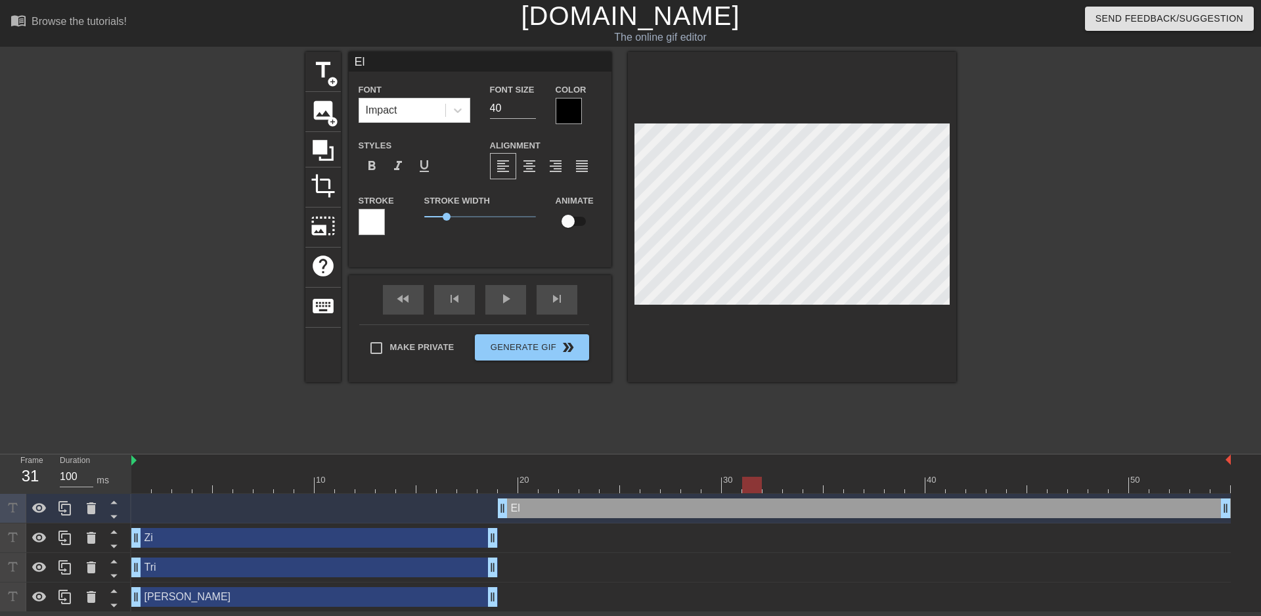
type input "Elt"
type textarea "Elt"
type input "Elto"
type textarea "Elto"
type input "[PERSON_NAME]"
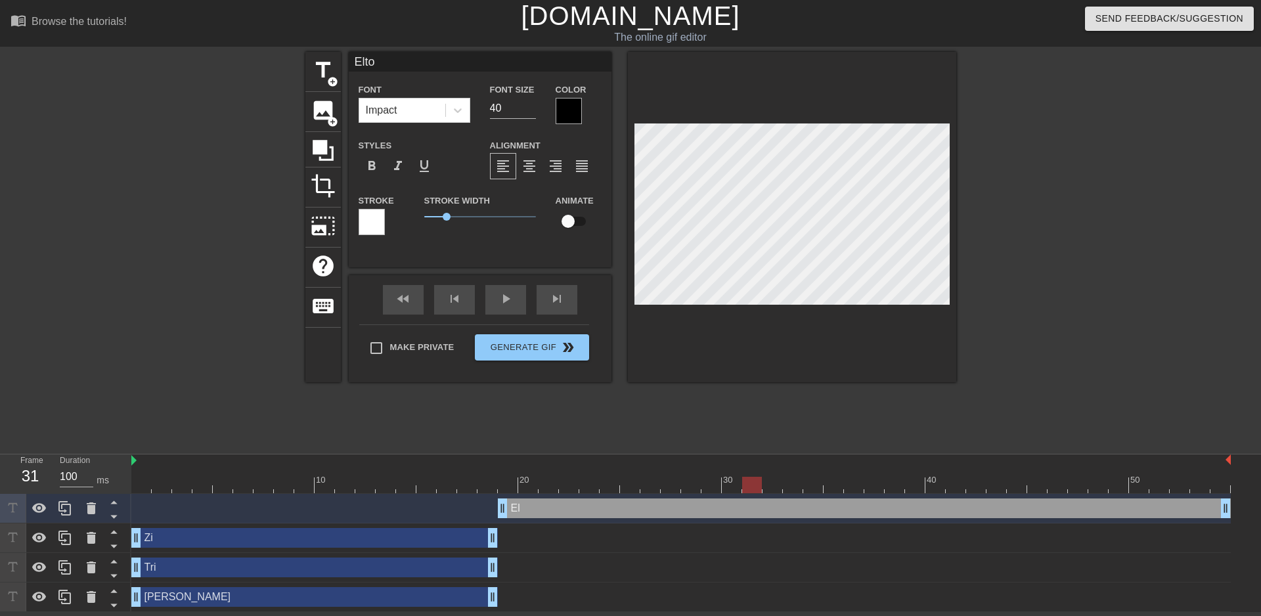
type textarea "[PERSON_NAME]"
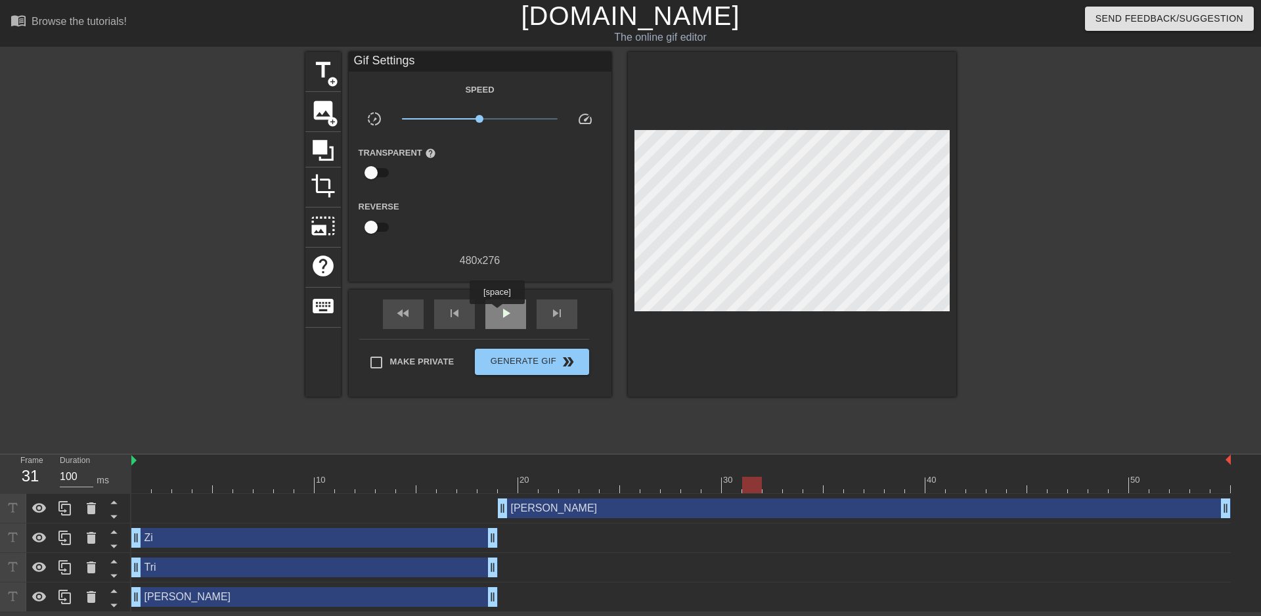
click at [496, 313] on div "play_arrow" at bounding box center [505, 314] width 41 height 30
click at [500, 313] on span "pause" at bounding box center [506, 313] width 16 height 16
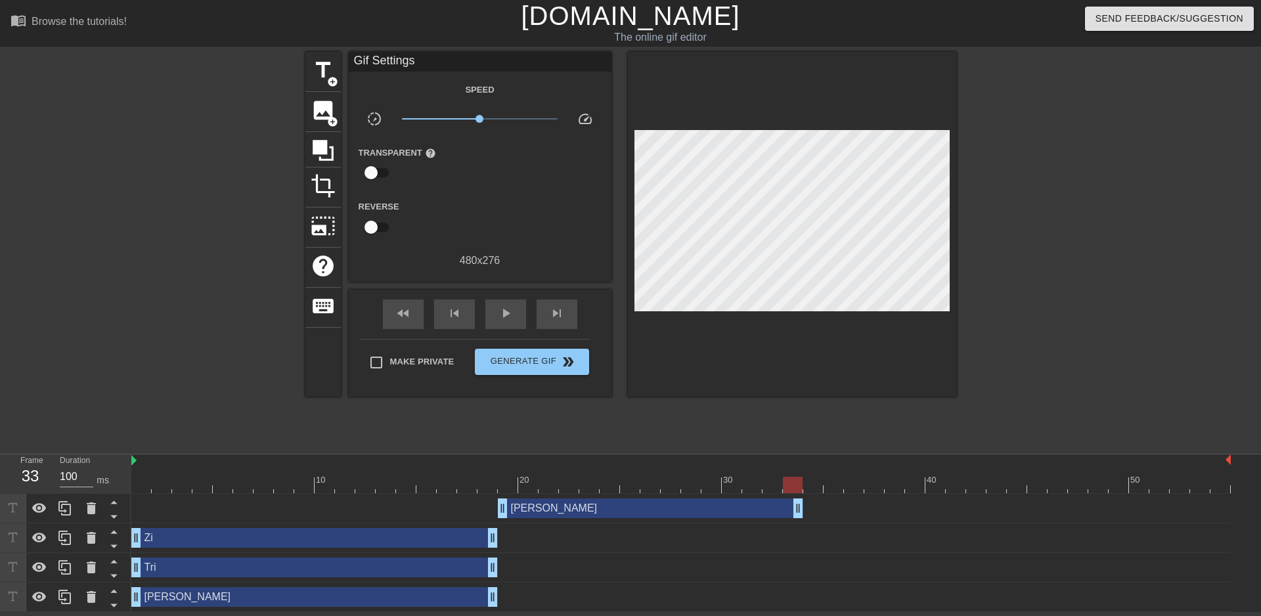
drag, startPoint x: 1227, startPoint y: 513, endPoint x: 806, endPoint y: 494, distance: 421.3
click at [806, 494] on div "[PERSON_NAME] drag_handle drag_handle" at bounding box center [680, 509] width 1099 height 30
click at [814, 502] on div "[PERSON_NAME] drag_handle drag_handle" at bounding box center [680, 508] width 1099 height 20
click at [500, 312] on span "play_arrow" at bounding box center [506, 313] width 16 height 16
click at [500, 312] on span "pause" at bounding box center [506, 313] width 16 height 16
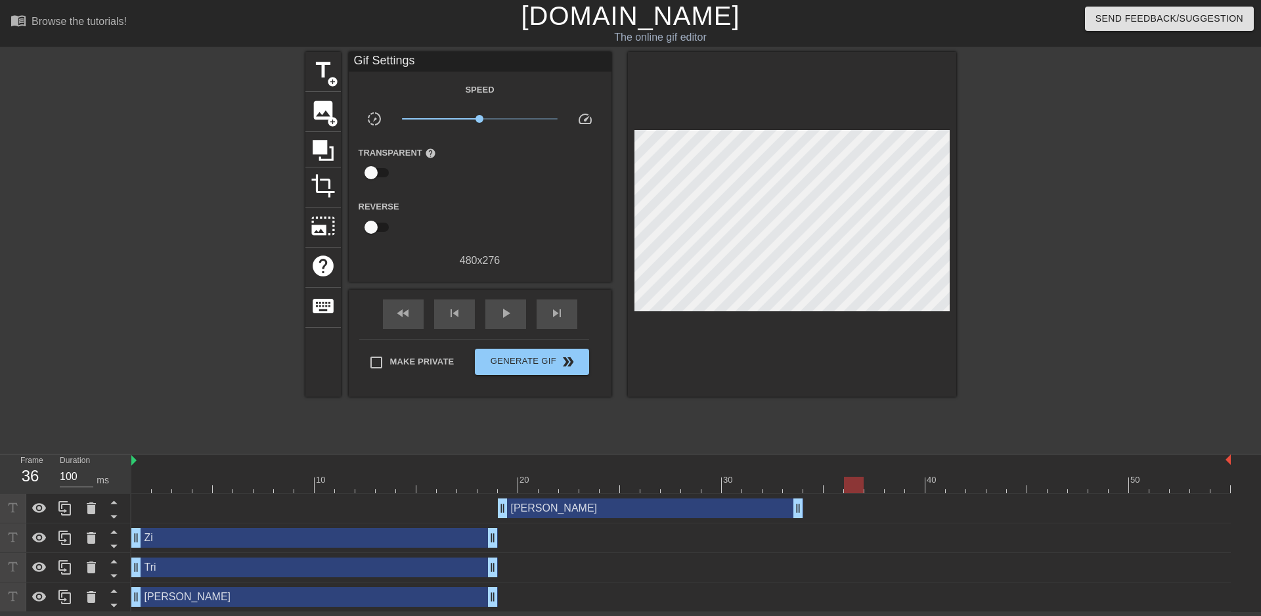
click at [812, 487] on div at bounding box center [680, 485] width 1099 height 16
click at [330, 66] on span "title" at bounding box center [323, 70] width 25 height 25
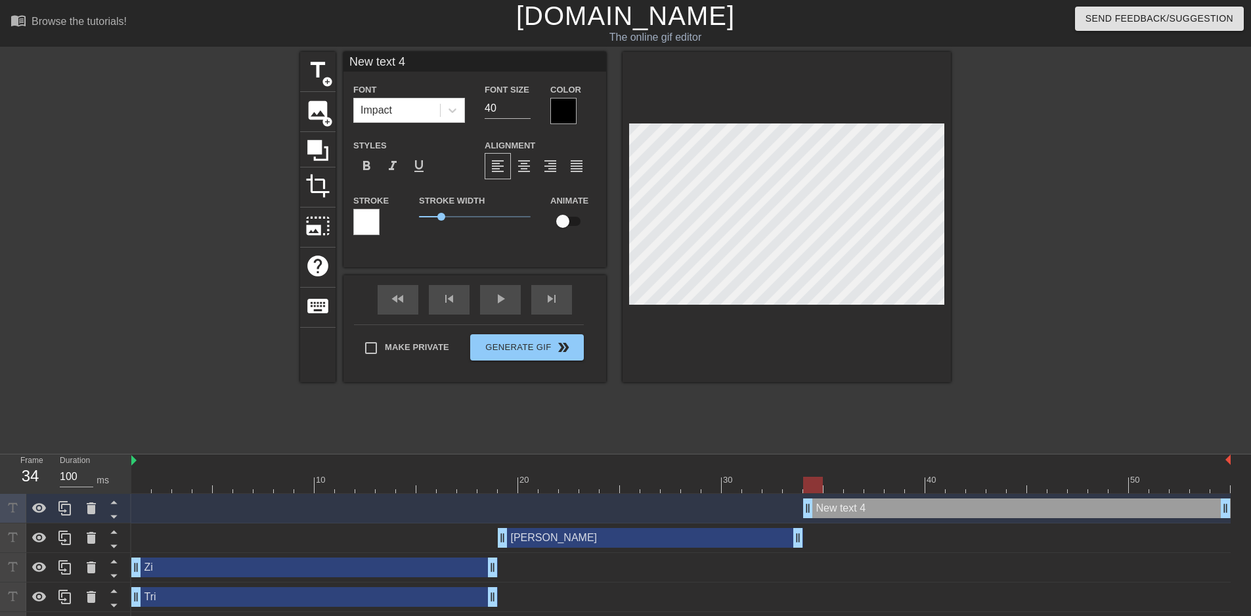
type input "A"
type textarea "A"
type input "Al"
type textarea "Al"
type input "Alv"
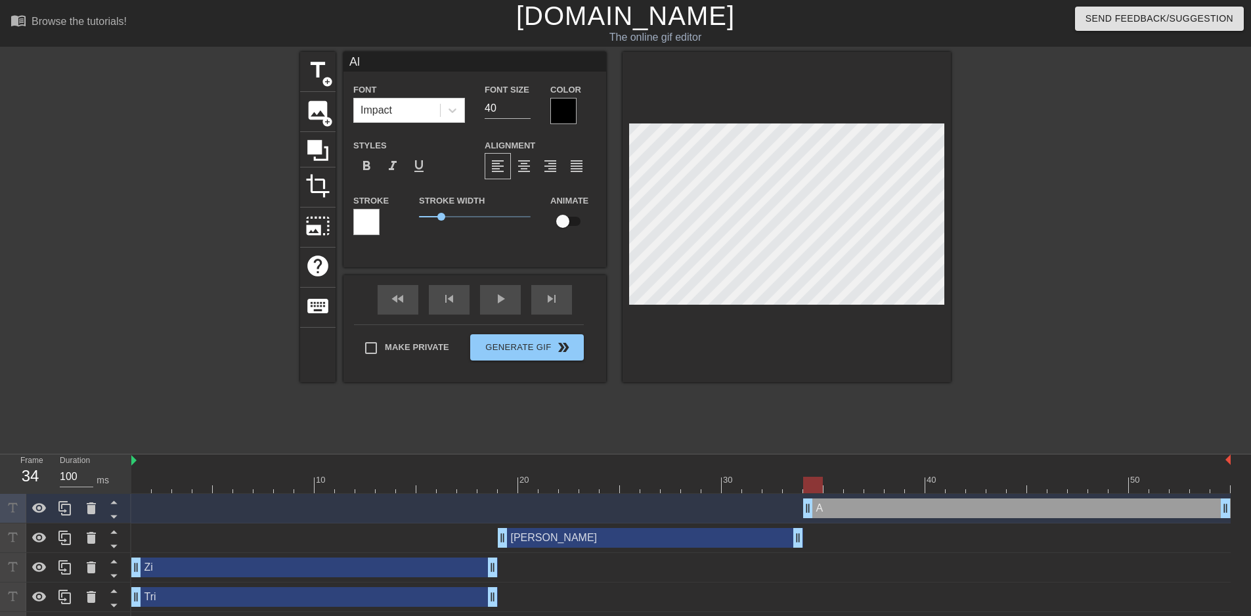
type textarea "Alv"
type input "Alvi"
type textarea "Alvi"
type input "[PERSON_NAME]"
type textarea "[PERSON_NAME]"
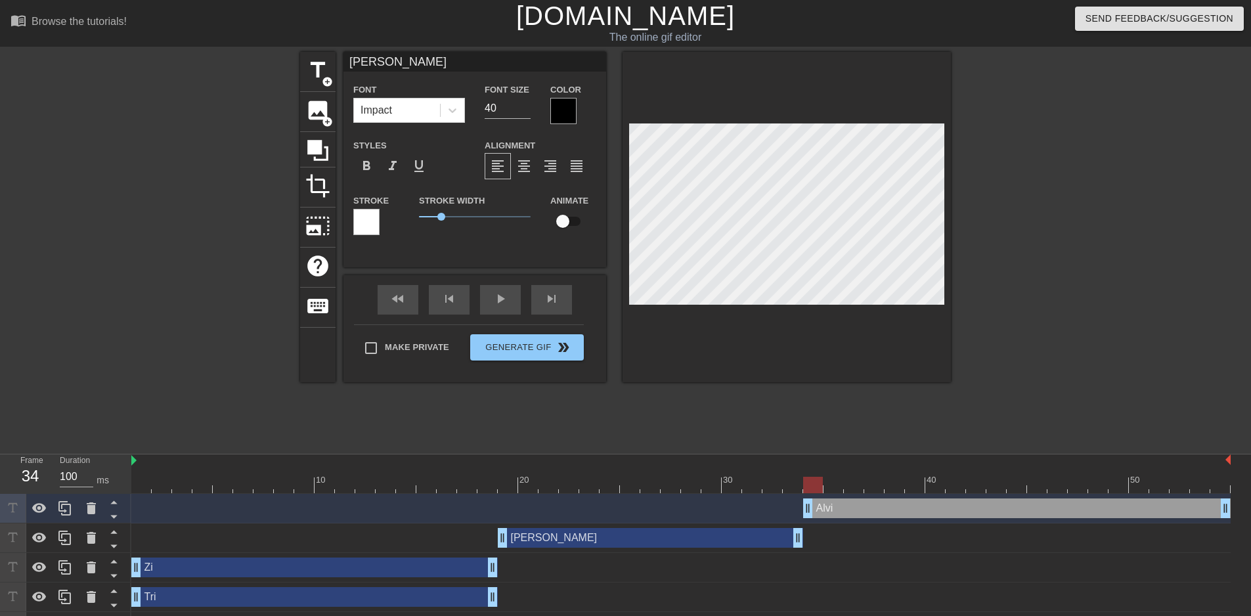
scroll to position [2, 2]
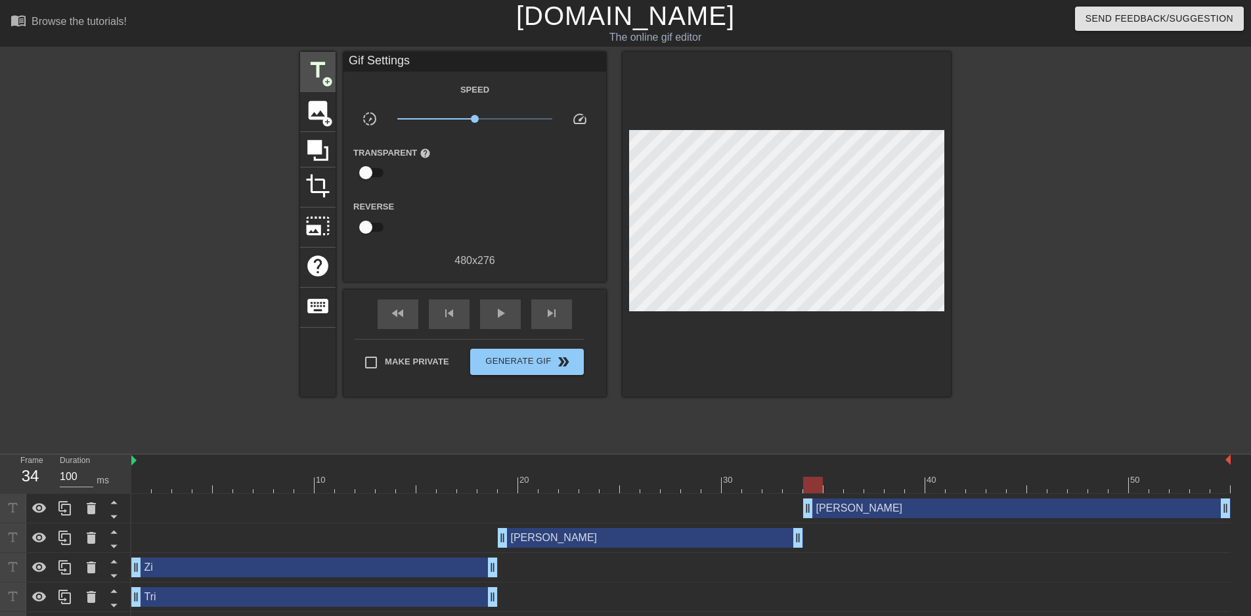
click at [333, 74] on div "title add_circle" at bounding box center [317, 72] width 35 height 40
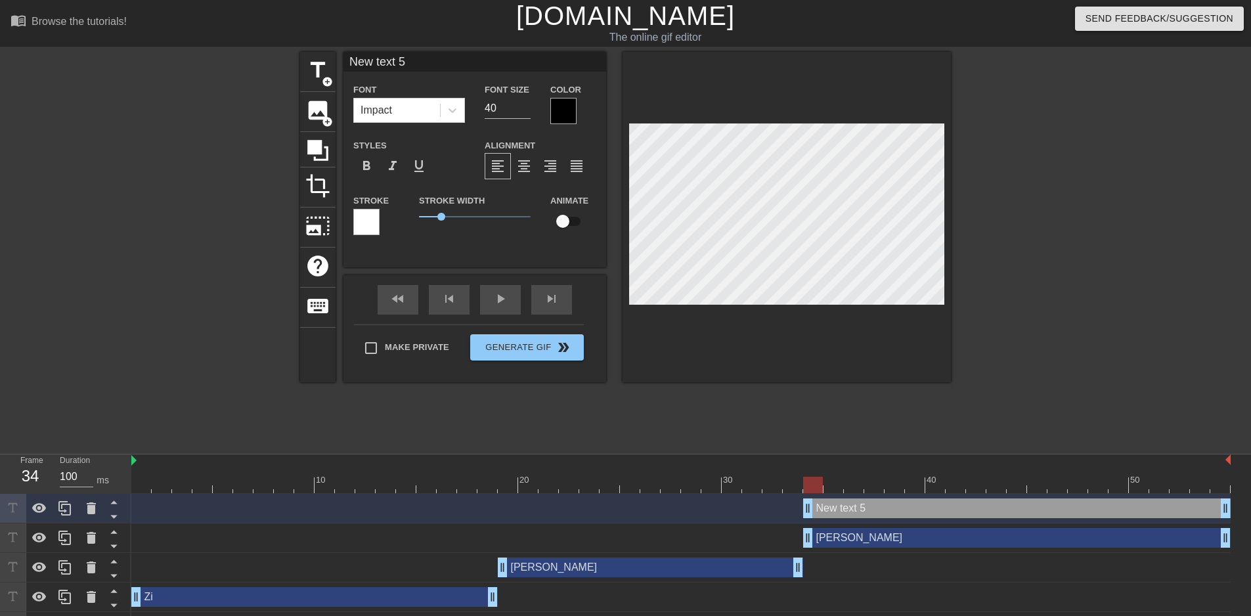
scroll to position [2, 3]
type input "H"
type textarea "H"
type input "Hn"
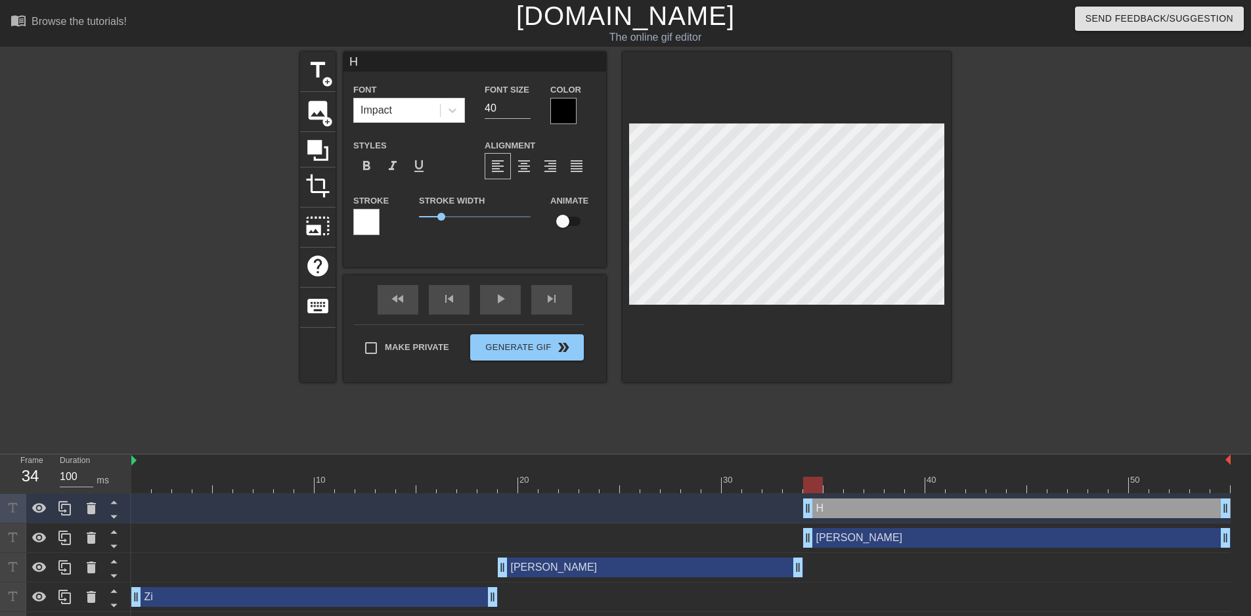
type textarea "Hn"
type input "Hne"
type textarea "Hne"
type input "Hner"
type textarea "Hner"
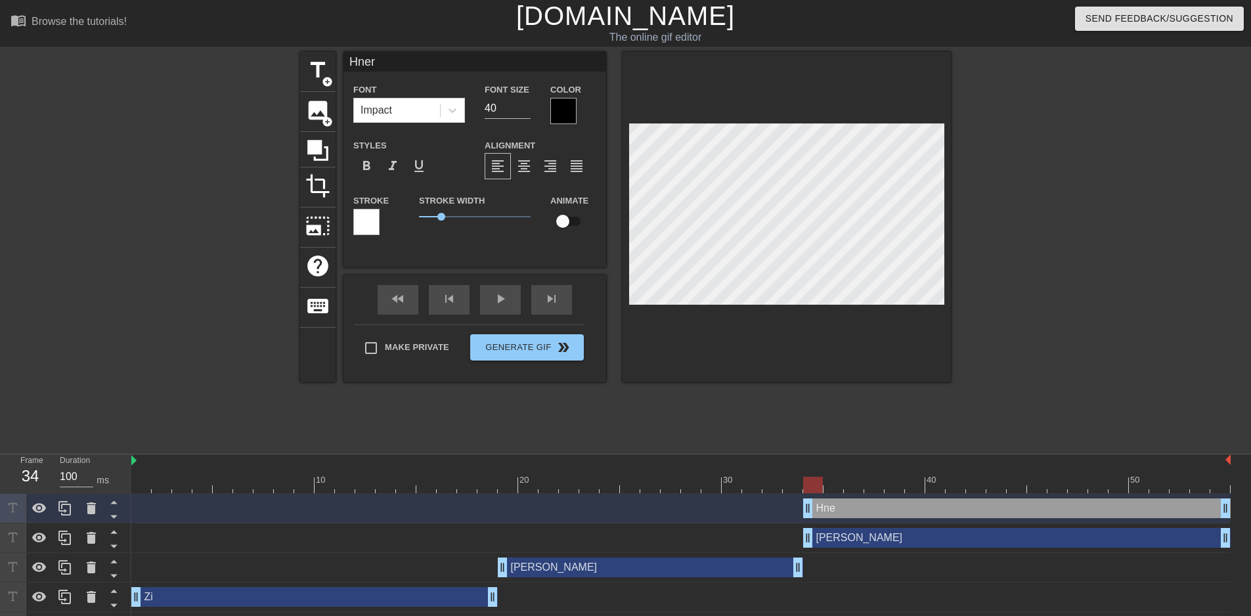
type input "Hnery"
type textarea "Hnery"
type input "H"
type textarea "H"
type input "He"
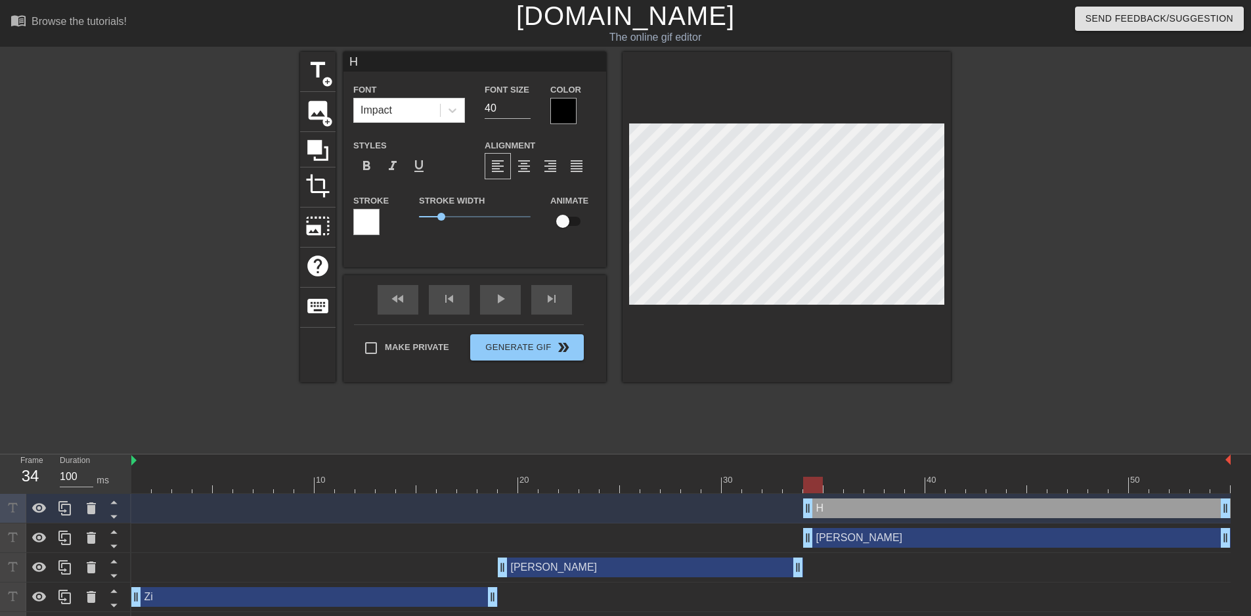
type textarea "He"
type input "Her"
type textarea "Her"
type input "[PERSON_NAME]"
type textarea "[PERSON_NAME]"
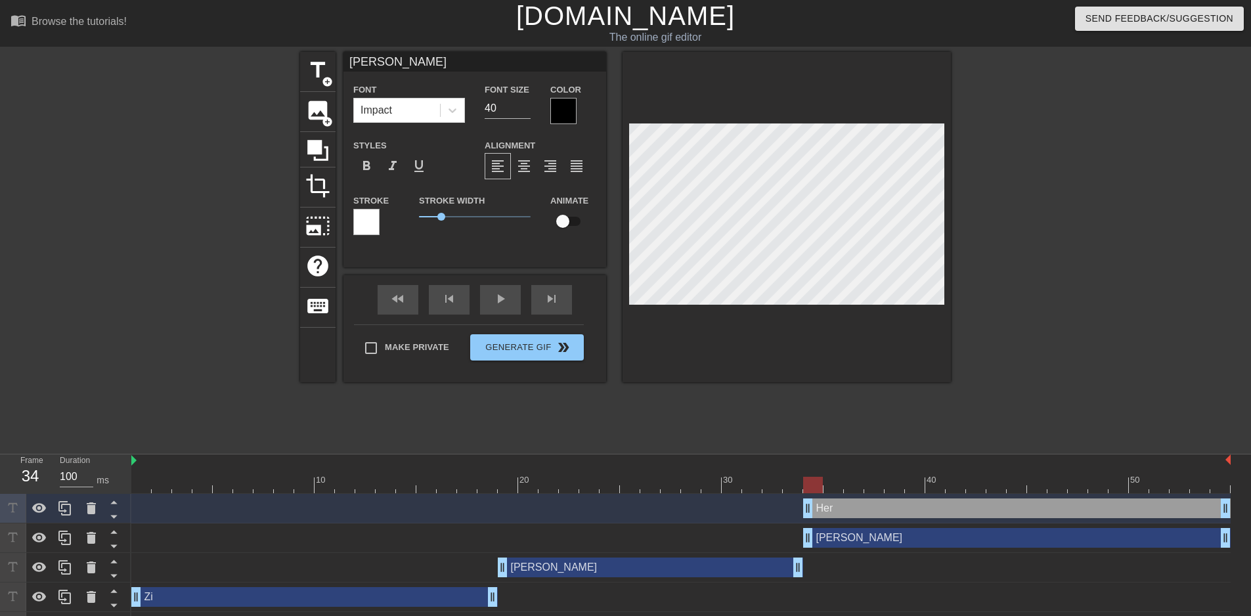
type input "[PERSON_NAME]"
type textarea "[PERSON_NAME]"
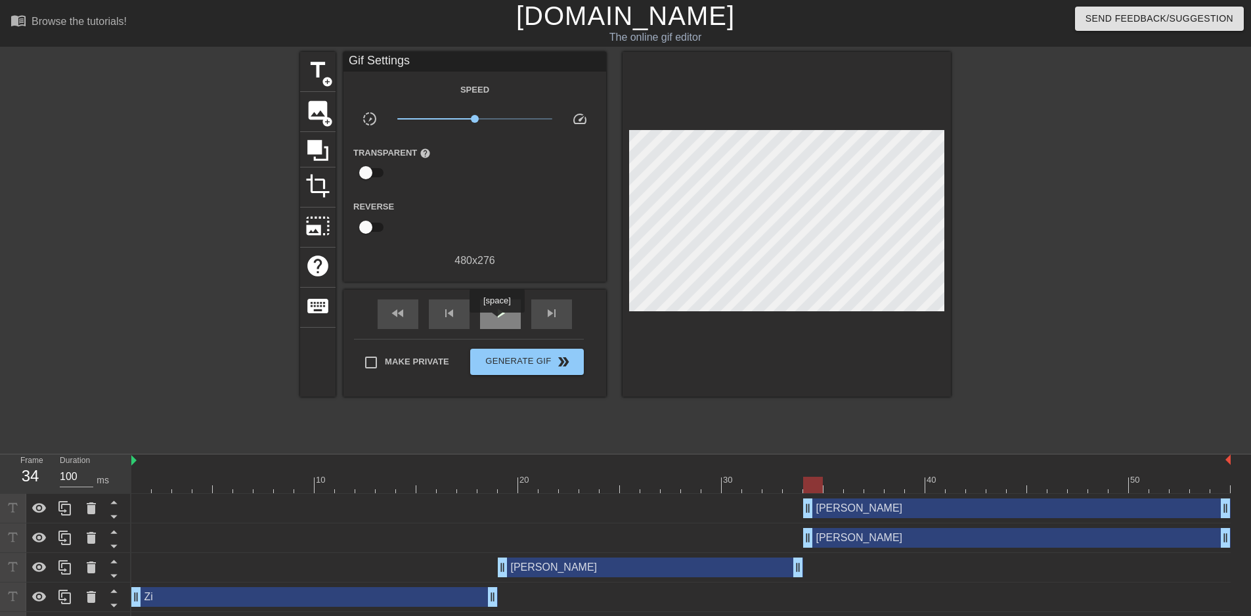
click at [496, 321] on div "play_arrow" at bounding box center [500, 314] width 41 height 30
click at [503, 316] on span "pause" at bounding box center [501, 313] width 16 height 16
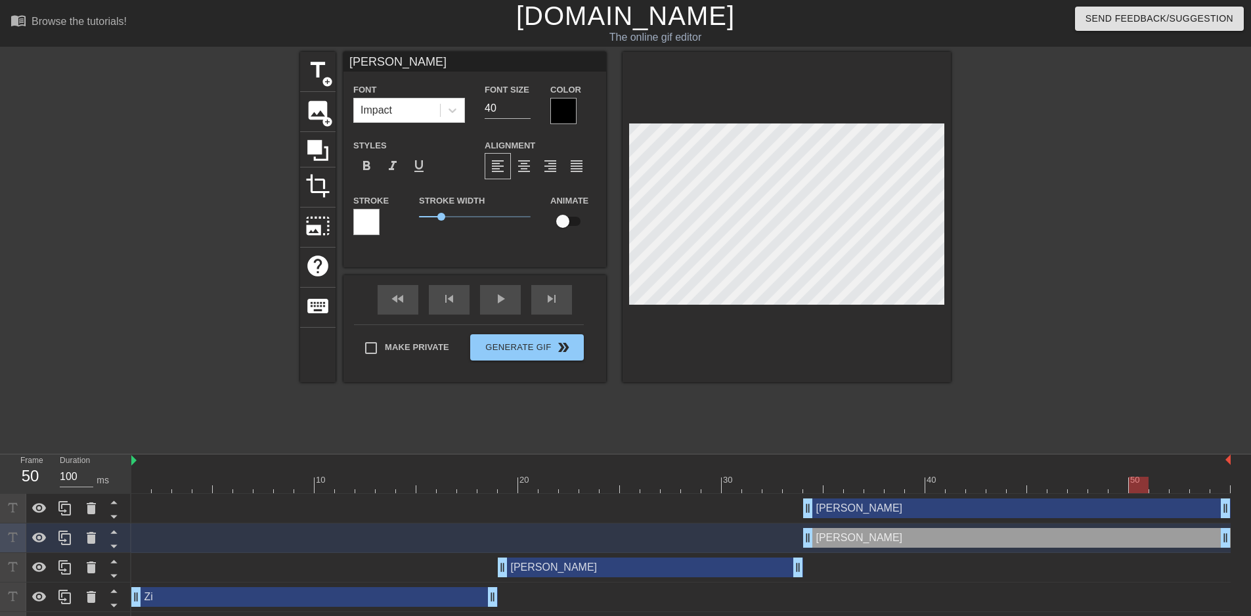
click at [830, 481] on div at bounding box center [680, 485] width 1099 height 16
click at [810, 485] on div at bounding box center [680, 485] width 1099 height 16
type input "[PERSON_NAME]"
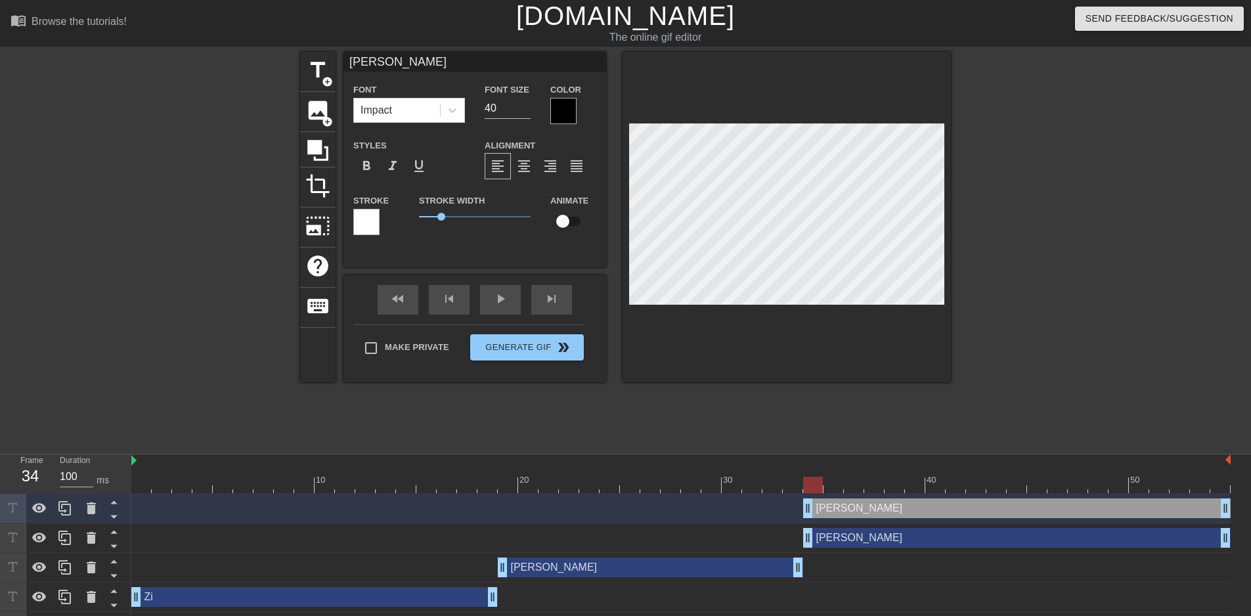
click at [833, 486] on div at bounding box center [680, 485] width 1099 height 16
click at [810, 484] on div at bounding box center [680, 485] width 1099 height 16
click at [837, 483] on div at bounding box center [680, 485] width 1099 height 16
click at [857, 484] on div at bounding box center [680, 485] width 1099 height 16
click at [871, 483] on div at bounding box center [680, 485] width 1099 height 16
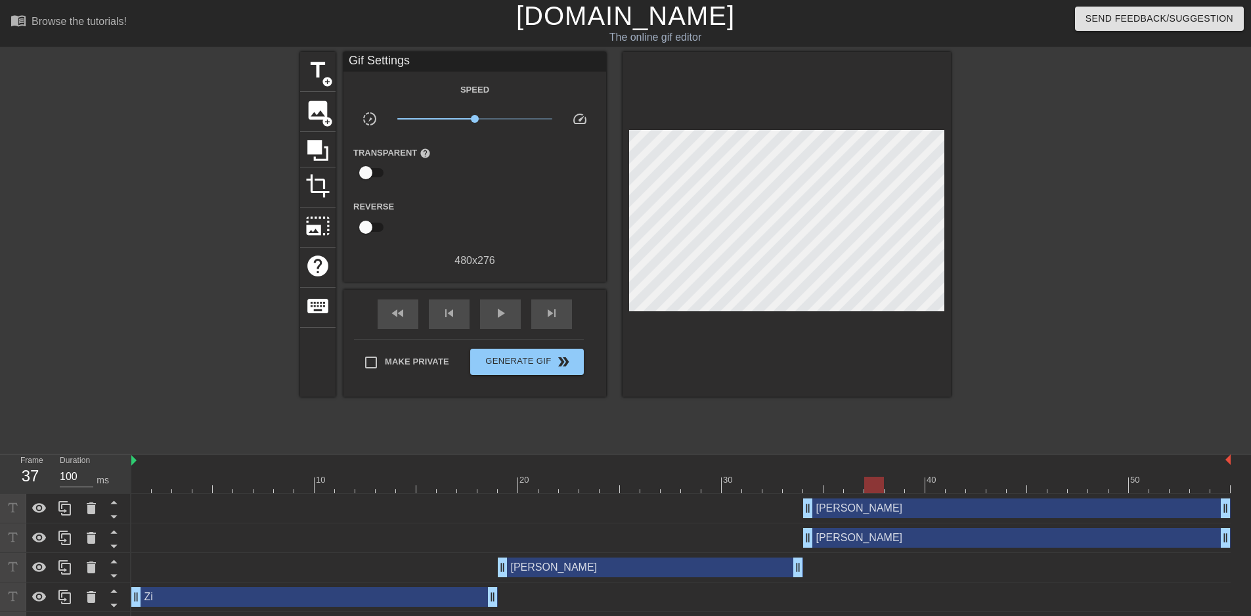
click at [821, 489] on div at bounding box center [680, 485] width 1099 height 16
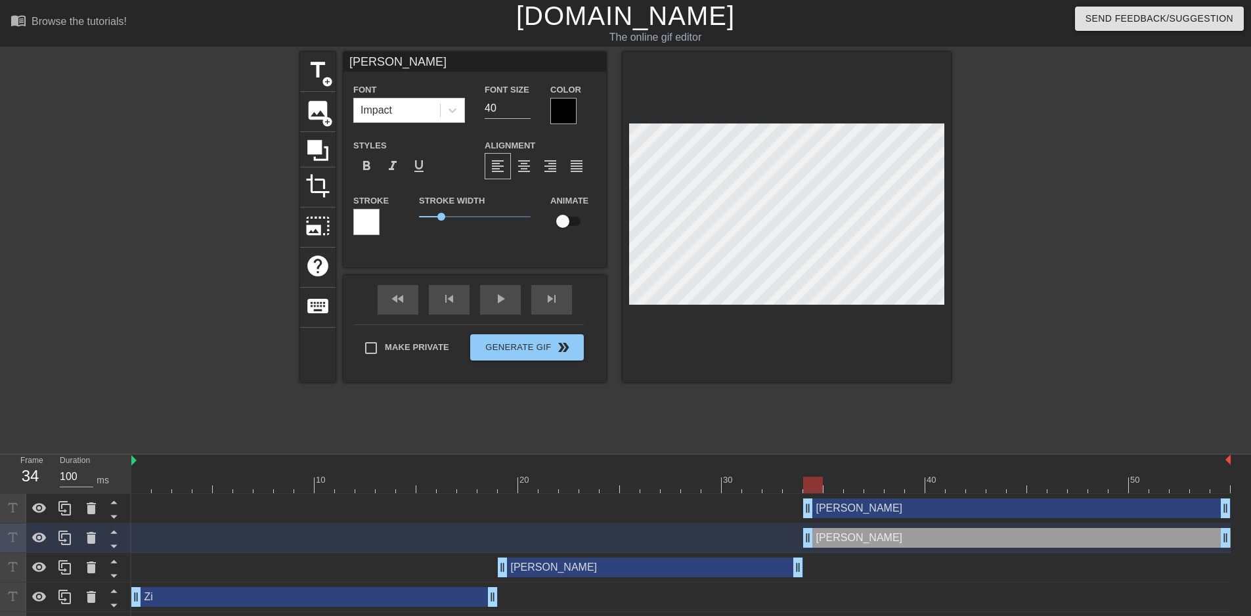
type input "[PERSON_NAME]"
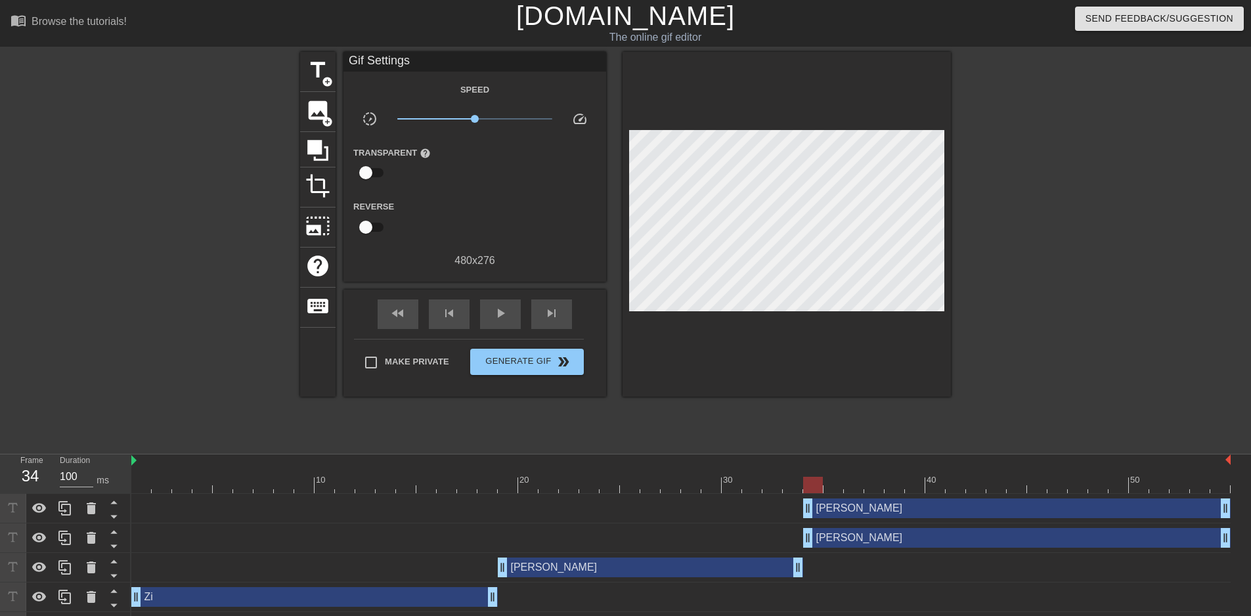
click at [834, 486] on div at bounding box center [680, 485] width 1099 height 16
click at [856, 487] on div at bounding box center [680, 485] width 1099 height 16
click at [880, 485] on div at bounding box center [680, 485] width 1099 height 16
click at [894, 485] on div at bounding box center [680, 485] width 1099 height 16
click at [915, 485] on div at bounding box center [680, 485] width 1099 height 16
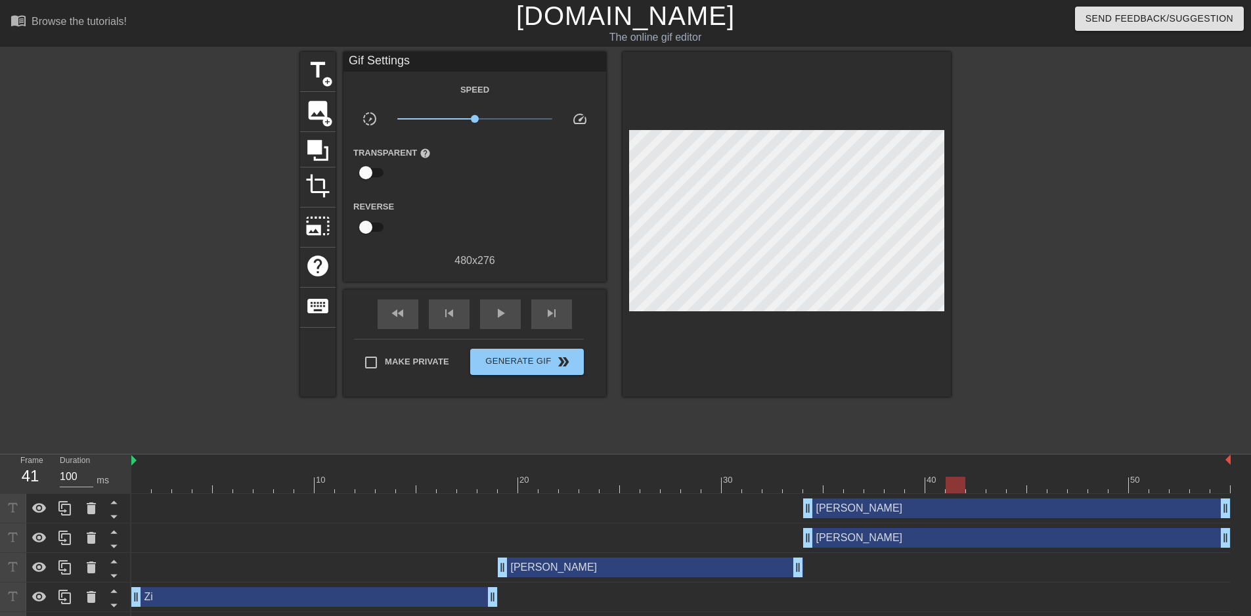
click at [952, 482] on div at bounding box center [680, 485] width 1099 height 16
drag, startPoint x: 975, startPoint y: 481, endPoint x: 985, endPoint y: 481, distance: 9.9
click at [976, 481] on div at bounding box center [680, 485] width 1099 height 16
click at [1003, 483] on div at bounding box center [680, 485] width 1099 height 16
click at [1017, 481] on div at bounding box center [680, 485] width 1099 height 16
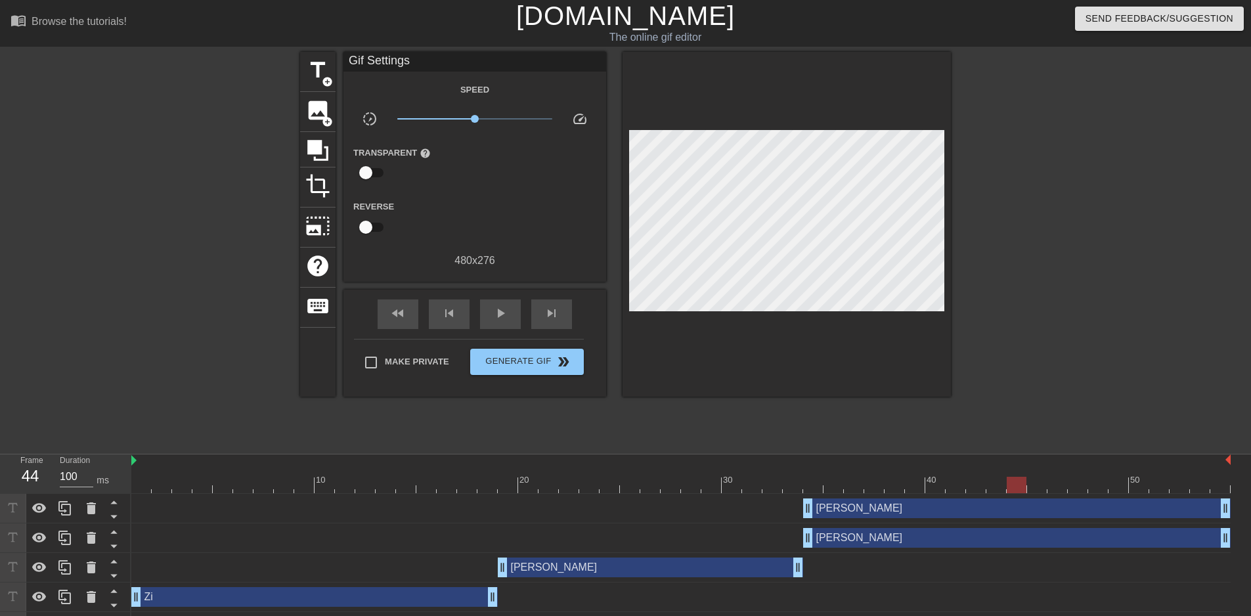
click at [993, 485] on div at bounding box center [680, 485] width 1099 height 16
click at [980, 486] on div at bounding box center [680, 485] width 1099 height 16
click at [956, 485] on div at bounding box center [680, 485] width 1099 height 16
click at [932, 485] on div at bounding box center [680, 485] width 1099 height 16
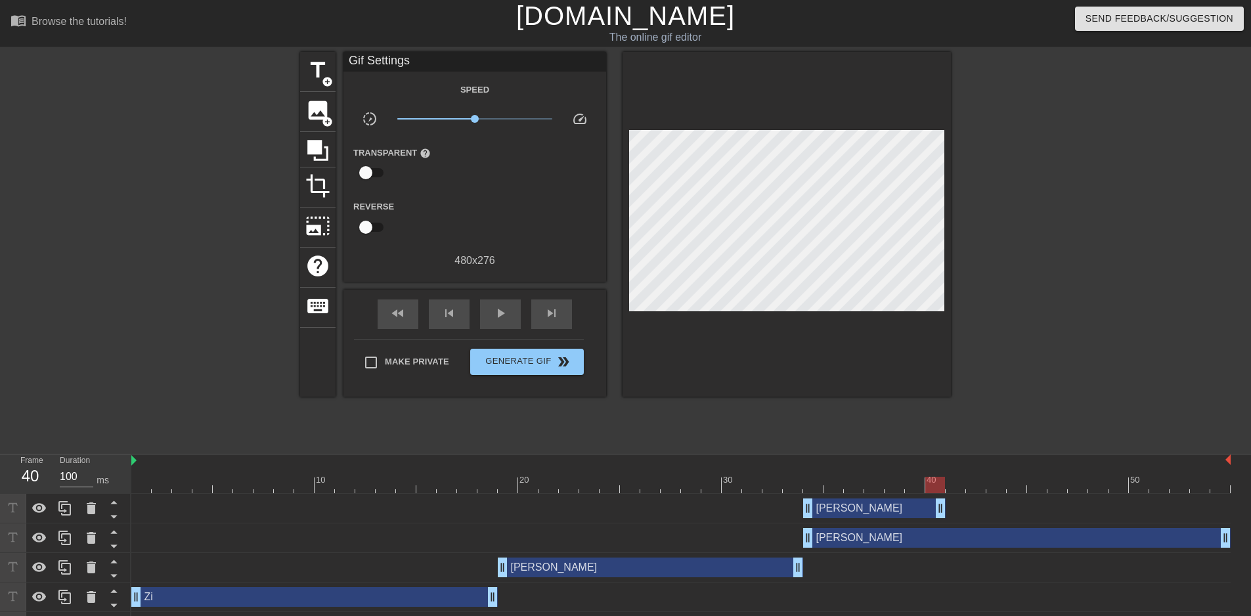
drag, startPoint x: 1225, startPoint y: 514, endPoint x: 945, endPoint y: 500, distance: 280.7
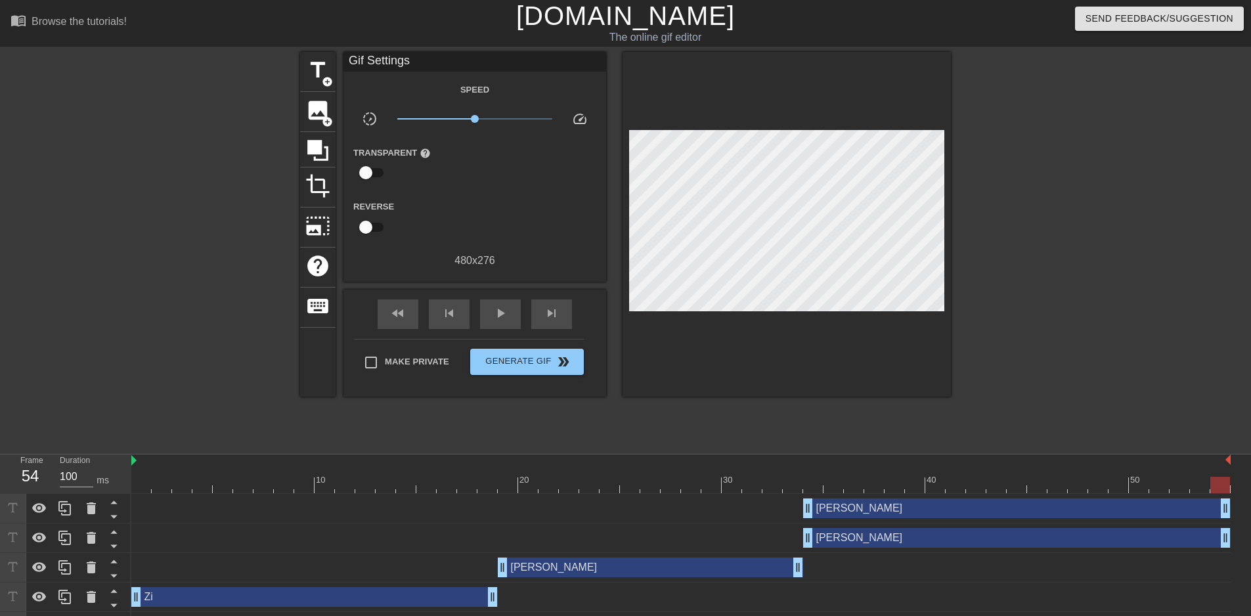
drag, startPoint x: 940, startPoint y: 508, endPoint x: 1232, endPoint y: 507, distance: 291.6
click at [1232, 507] on div "[PERSON_NAME] drag_handle drag_handle [PERSON_NAME] drag_handle drag_handle [PE…" at bounding box center [691, 582] width 1120 height 177
drag, startPoint x: 1226, startPoint y: 535, endPoint x: 962, endPoint y: 522, distance: 264.3
click at [962, 522] on div "[PERSON_NAME] drag_handle drag_handle [PERSON_NAME] drag_handle drag_handle [PE…" at bounding box center [691, 582] width 1120 height 177
click at [986, 542] on div "[PERSON_NAME] drag_handle drag_handle" at bounding box center [680, 538] width 1099 height 20
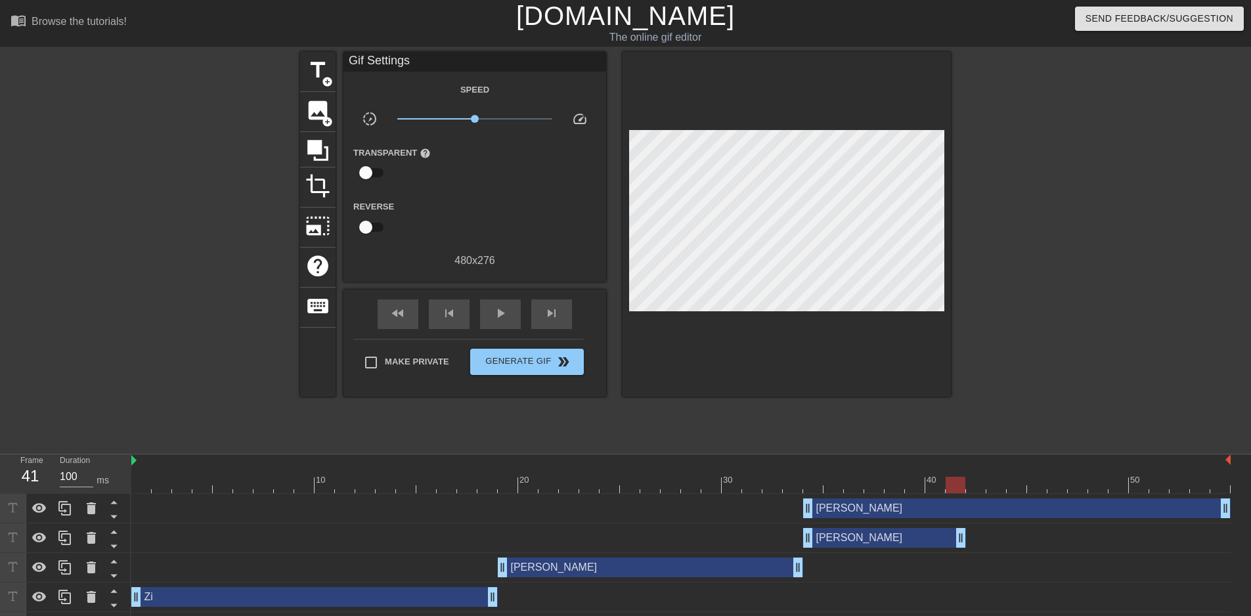
click at [934, 535] on div "[PERSON_NAME] drag_handle drag_handle" at bounding box center [884, 538] width 163 height 20
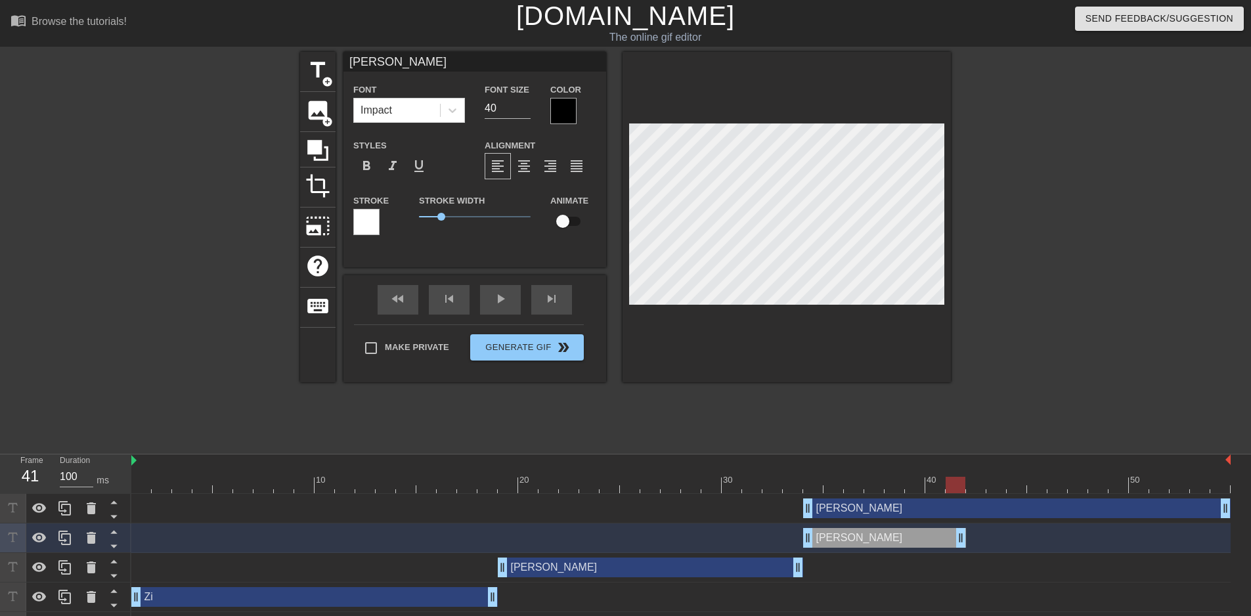
drag, startPoint x: 933, startPoint y: 535, endPoint x: 923, endPoint y: 535, distance: 9.9
click at [924, 535] on div "[PERSON_NAME] drag_handle drag_handle" at bounding box center [884, 538] width 163 height 20
click at [989, 535] on div "[PERSON_NAME] drag_handle drag_handle" at bounding box center [680, 538] width 1099 height 20
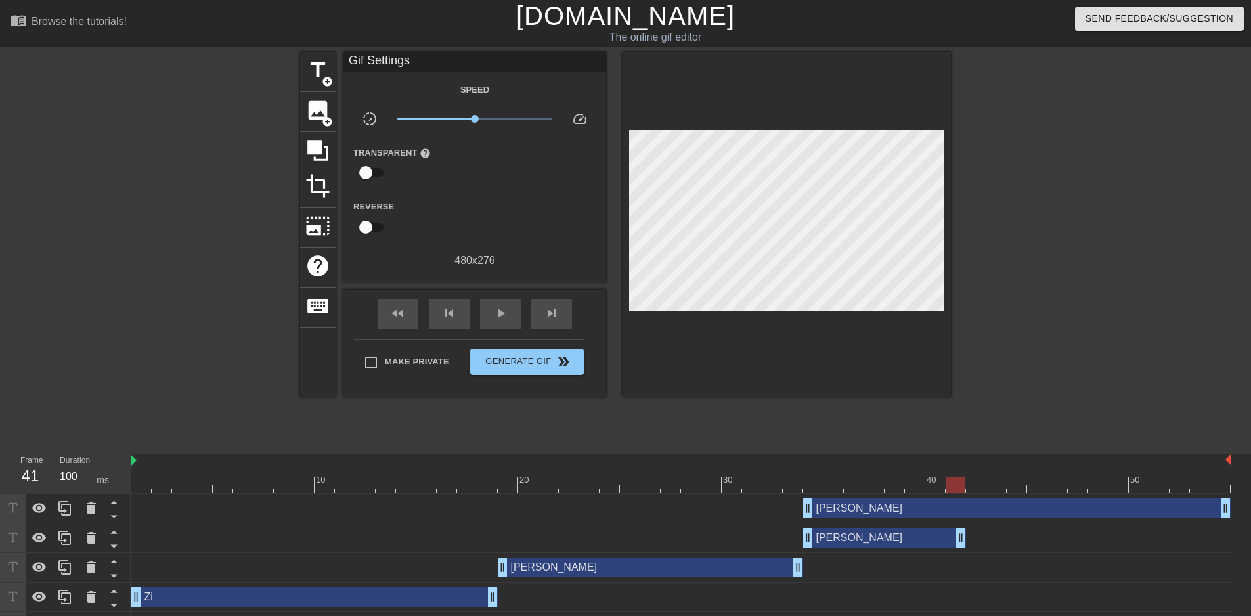
click at [980, 534] on div "[PERSON_NAME] drag_handle drag_handle" at bounding box center [680, 538] width 1099 height 20
click at [324, 74] on span "title" at bounding box center [317, 70] width 25 height 25
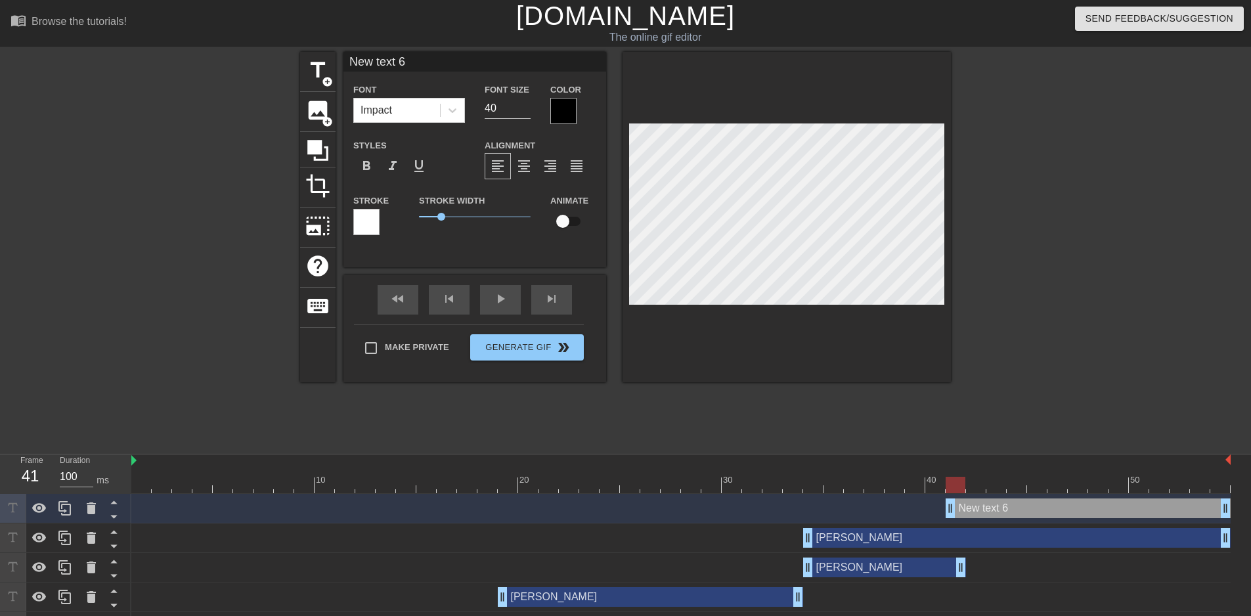
drag, startPoint x: 973, startPoint y: 508, endPoint x: 988, endPoint y: 571, distance: 65.5
click at [988, 571] on div "New text 6 drag_handle drag_handle [PERSON_NAME] drag_handle drag_handle [PERSO…" at bounding box center [691, 597] width 1120 height 207
drag, startPoint x: 957, startPoint y: 512, endPoint x: 972, endPoint y: 530, distance: 23.3
click at [972, 530] on div "New text 6 drag_handle drag_handle [PERSON_NAME] drag_handle drag_handle [PERSO…" at bounding box center [691, 597] width 1120 height 207
drag, startPoint x: 952, startPoint y: 508, endPoint x: 966, endPoint y: 510, distance: 14.6
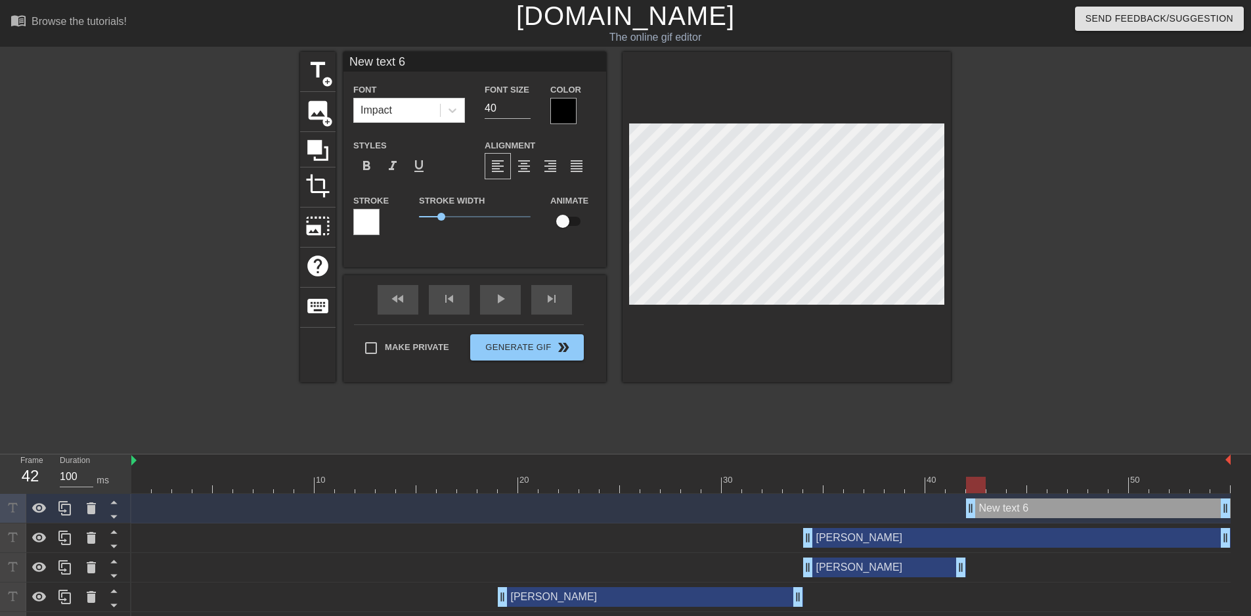
drag, startPoint x: 990, startPoint y: 506, endPoint x: 999, endPoint y: 554, distance: 48.9
click at [999, 554] on div "New text 6 drag_handle drag_handle [PERSON_NAME] drag_handle drag_handle [PERSO…" at bounding box center [691, 597] width 1120 height 207
type input "A"
type textarea "A"
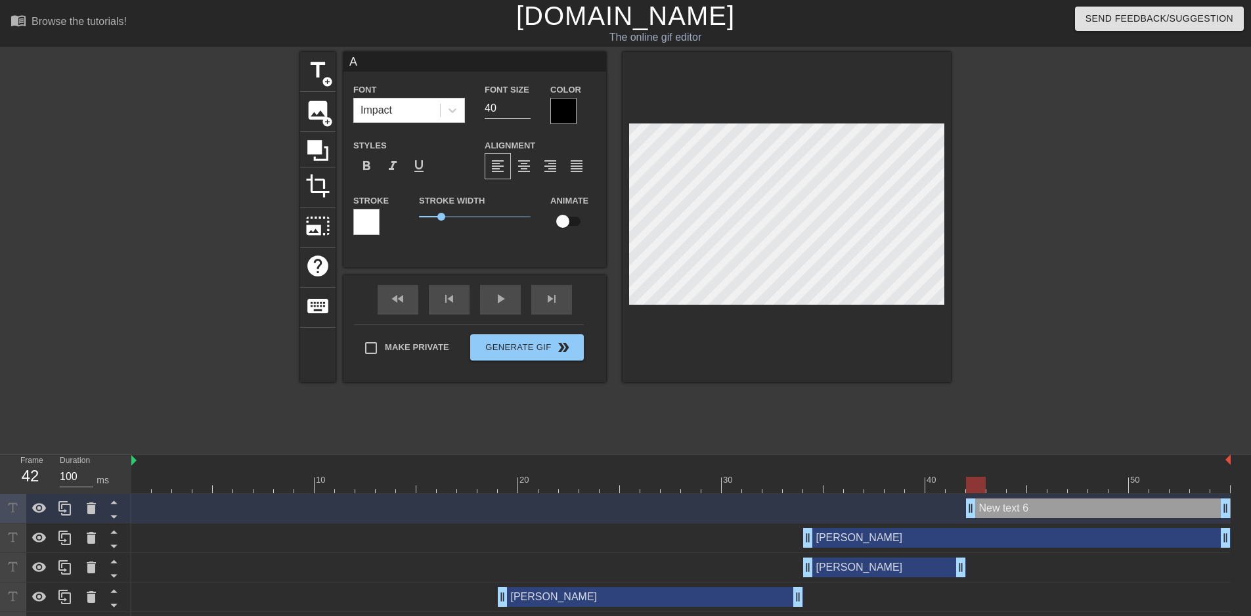
scroll to position [2, 2]
type input "AL"
type textarea "AL"
type input "ALv"
type textarea "ALv"
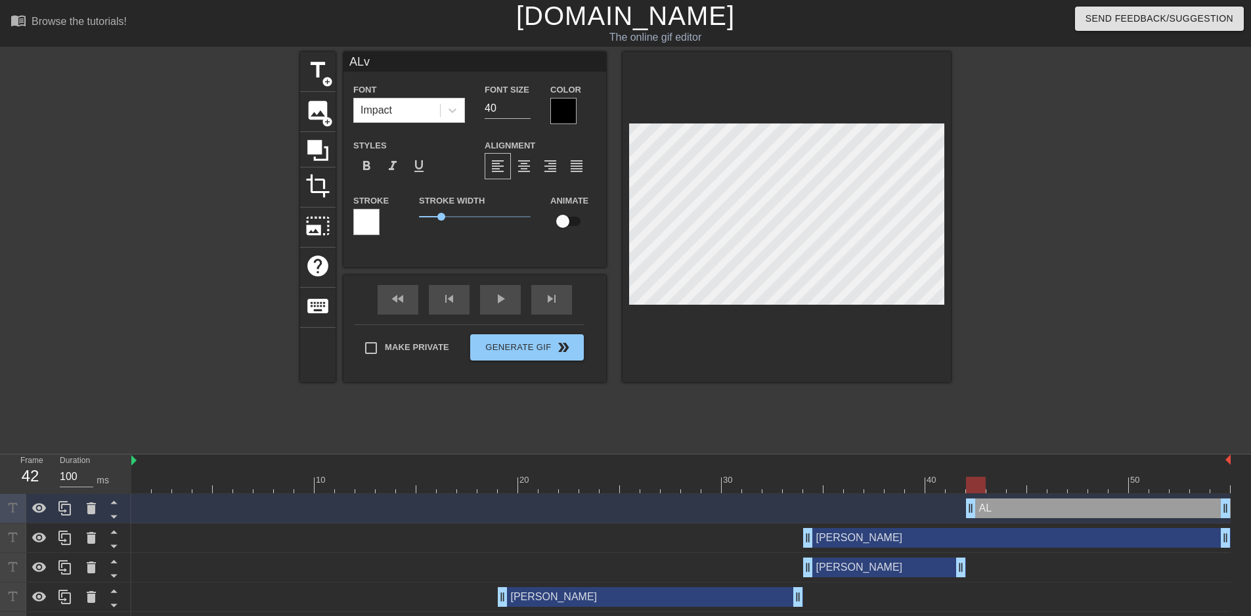
type input "ALvi"
type textarea "ALvi"
type input "[PERSON_NAME]"
type textarea "[PERSON_NAME]"
type input "ALvi"
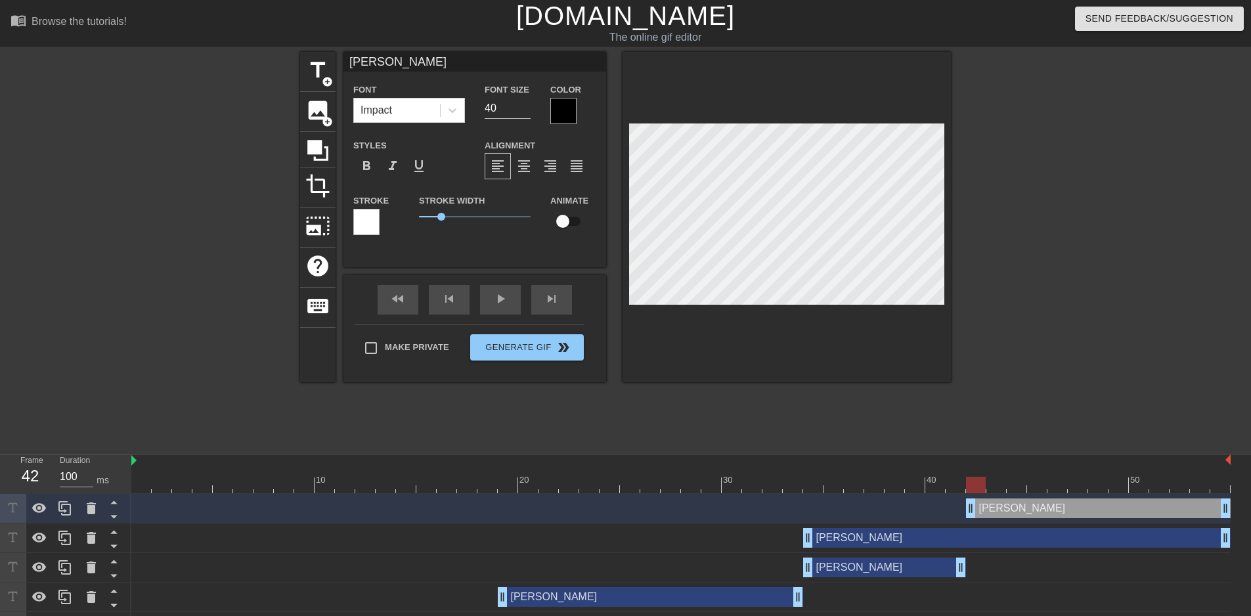
type textarea "ALvi"
type input "ALv"
type textarea "ALv"
type input "AL"
type textarea "AL"
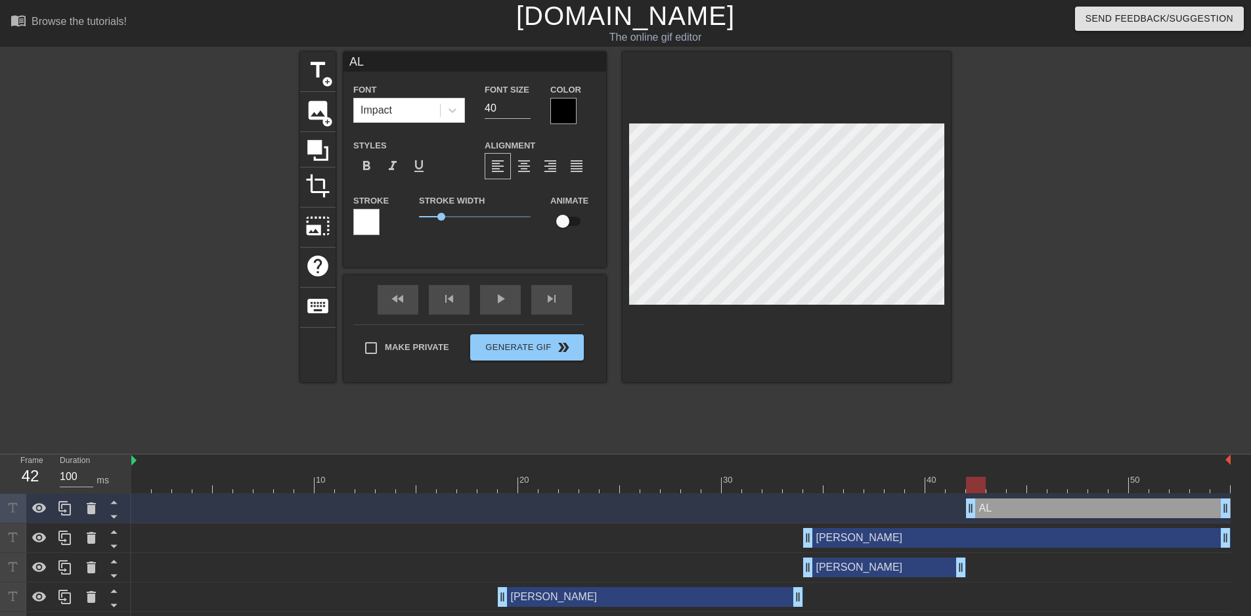
type input "A"
type textarea "A"
type input "Al"
type textarea "Al"
type input "Alv"
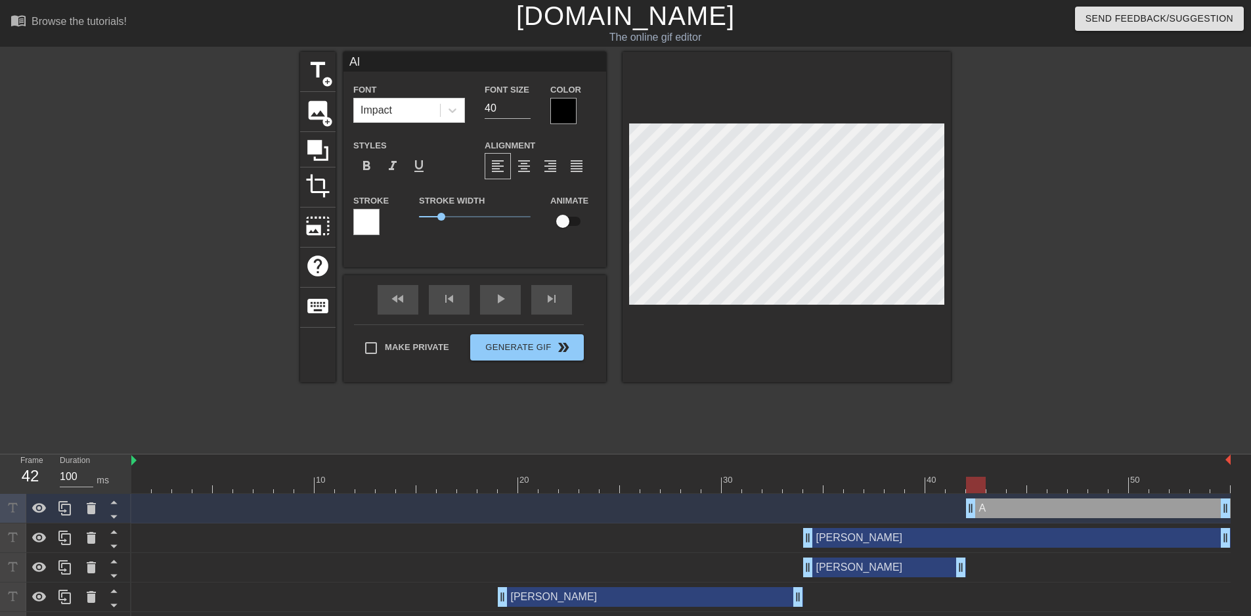
type textarea "Alv"
type input "Alvi"
type textarea "Alvi"
type input "[PERSON_NAME]"
type textarea "[PERSON_NAME]"
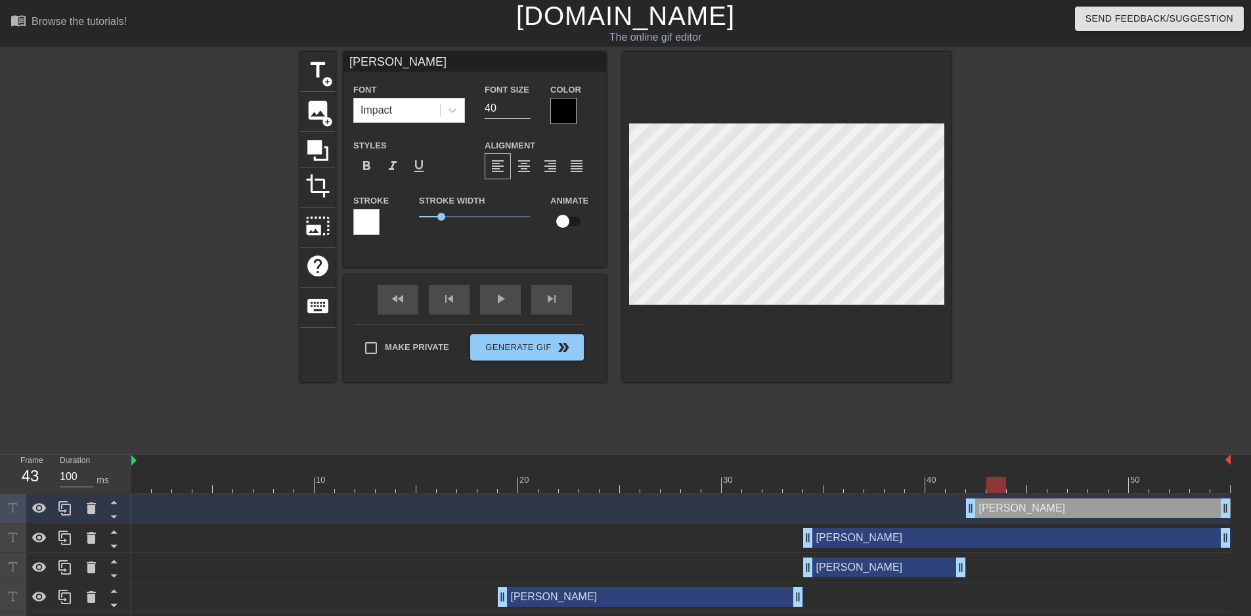
click at [997, 485] on div at bounding box center [680, 485] width 1099 height 16
click at [1024, 485] on div at bounding box center [680, 485] width 1099 height 16
click at [1040, 483] on div at bounding box center [680, 485] width 1099 height 16
click at [1066, 483] on div at bounding box center [680, 485] width 1099 height 16
click at [1081, 481] on div at bounding box center [680, 485] width 1099 height 16
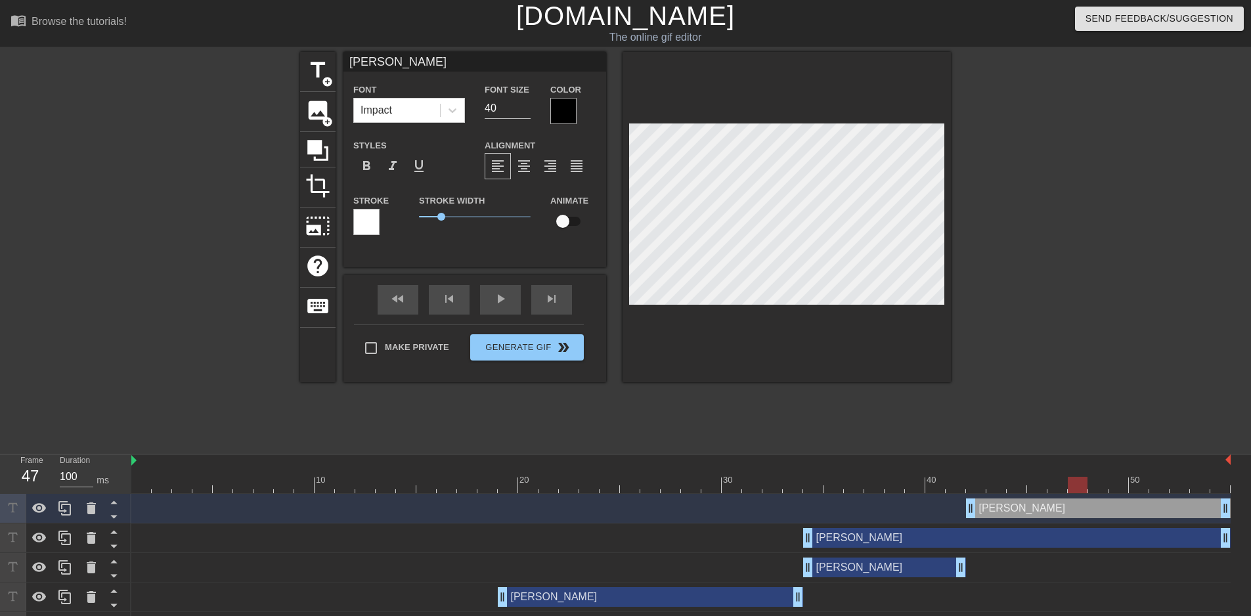
click at [1099, 481] on div at bounding box center [680, 485] width 1099 height 16
click at [1119, 480] on div at bounding box center [680, 485] width 1099 height 16
click at [1144, 480] on div at bounding box center [680, 485] width 1099 height 16
click at [1166, 482] on div at bounding box center [680, 485] width 1099 height 16
drag, startPoint x: 1179, startPoint y: 483, endPoint x: 1189, endPoint y: 483, distance: 10.5
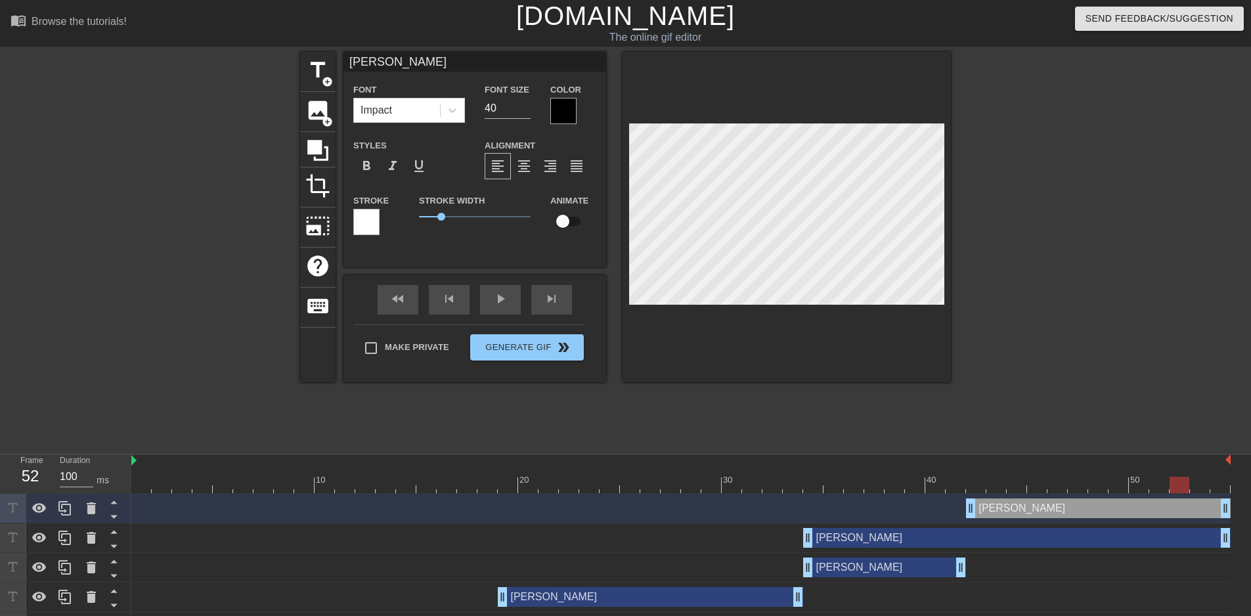
click at [1179, 483] on div at bounding box center [680, 485] width 1099 height 16
drag, startPoint x: 1198, startPoint y: 483, endPoint x: 1218, endPoint y: 483, distance: 19.7
click at [1199, 483] on div at bounding box center [680, 485] width 1099 height 16
click at [1230, 484] on div at bounding box center [680, 485] width 1099 height 16
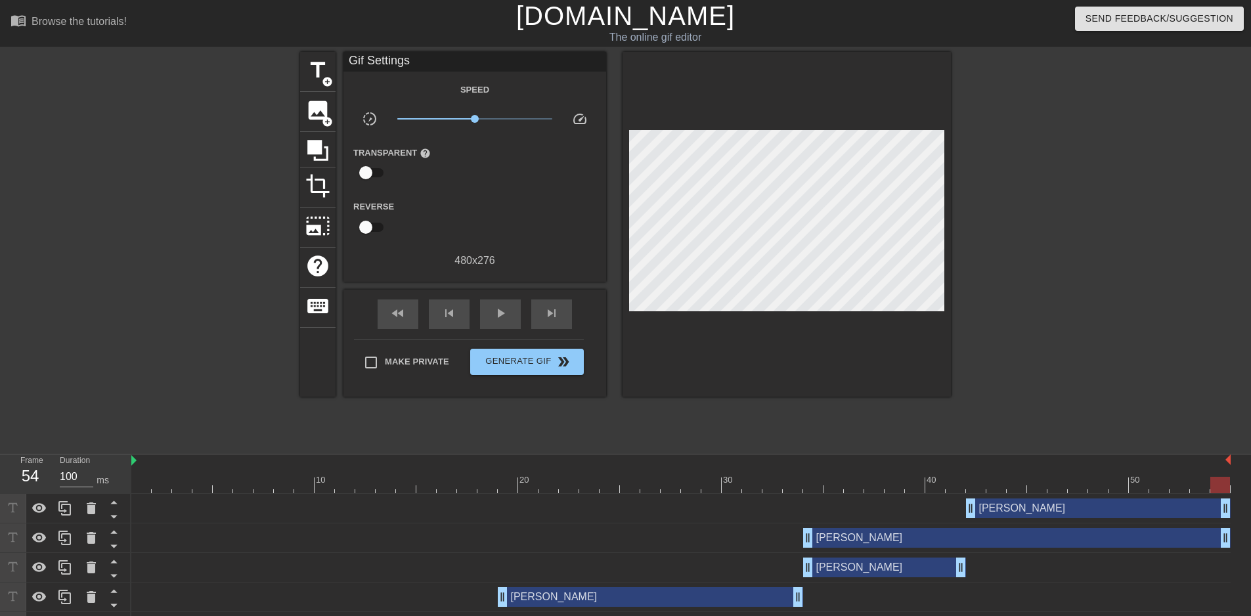
click at [139, 481] on div at bounding box center [680, 485] width 1099 height 16
click at [499, 318] on span "play_arrow" at bounding box center [501, 313] width 16 height 16
click at [514, 361] on span "Generate Gif double_arrow" at bounding box center [526, 362] width 103 height 16
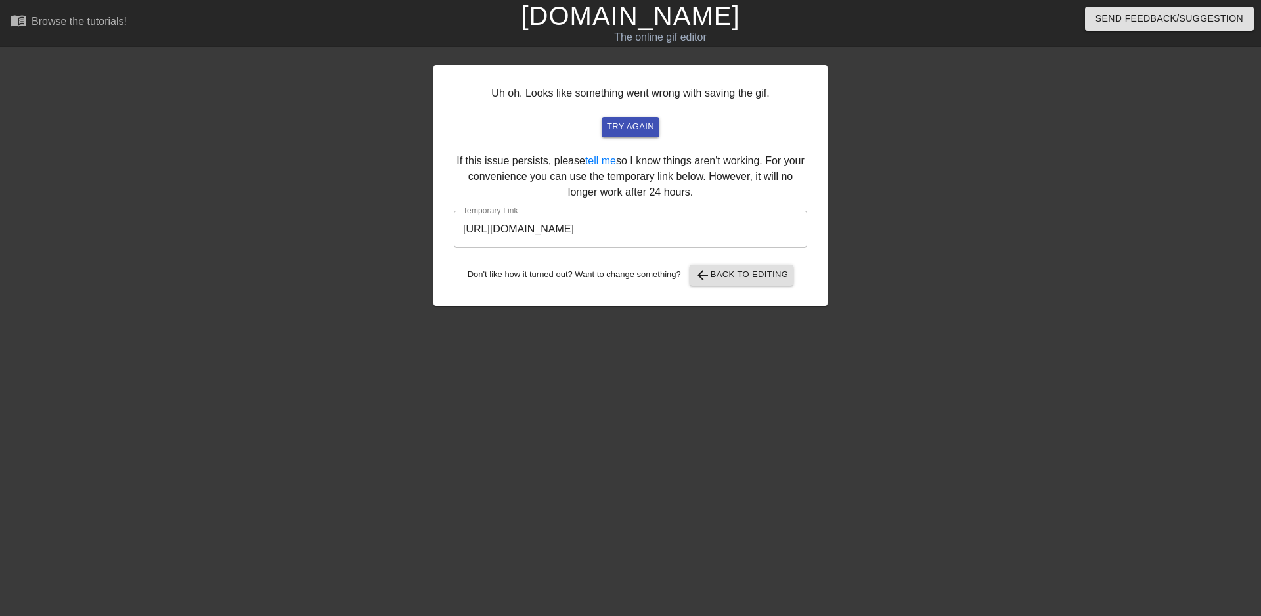
click at [628, 231] on input "[URL][DOMAIN_NAME]" at bounding box center [630, 229] width 353 height 37
click at [918, 267] on div at bounding box center [941, 249] width 197 height 394
